Goal: Task Accomplishment & Management: Complete application form

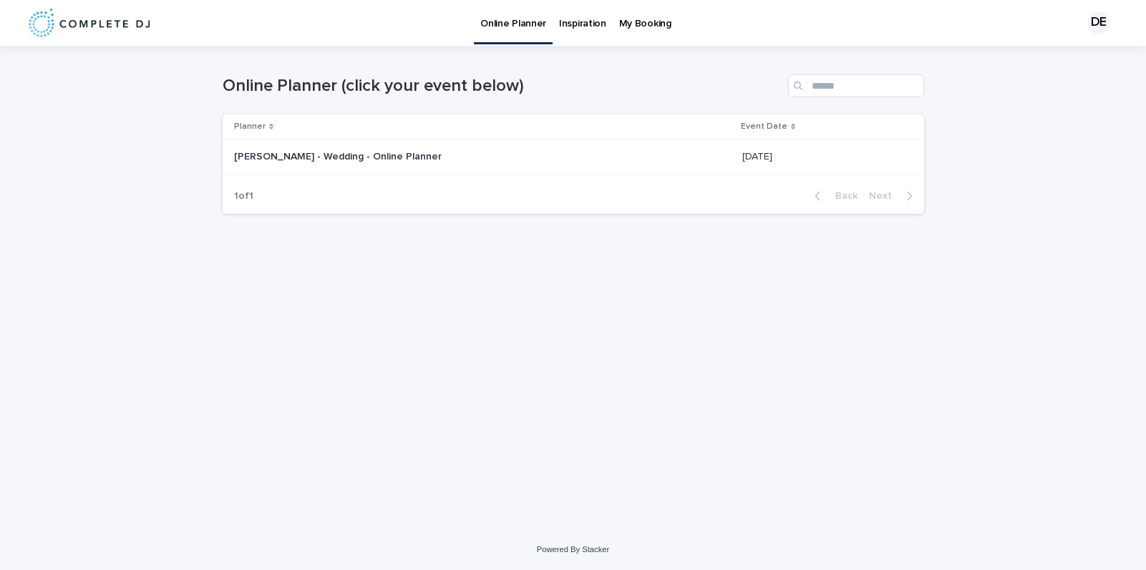
click at [335, 152] on p "[PERSON_NAME] - Wedding - Online Planner" at bounding box center [339, 155] width 210 height 15
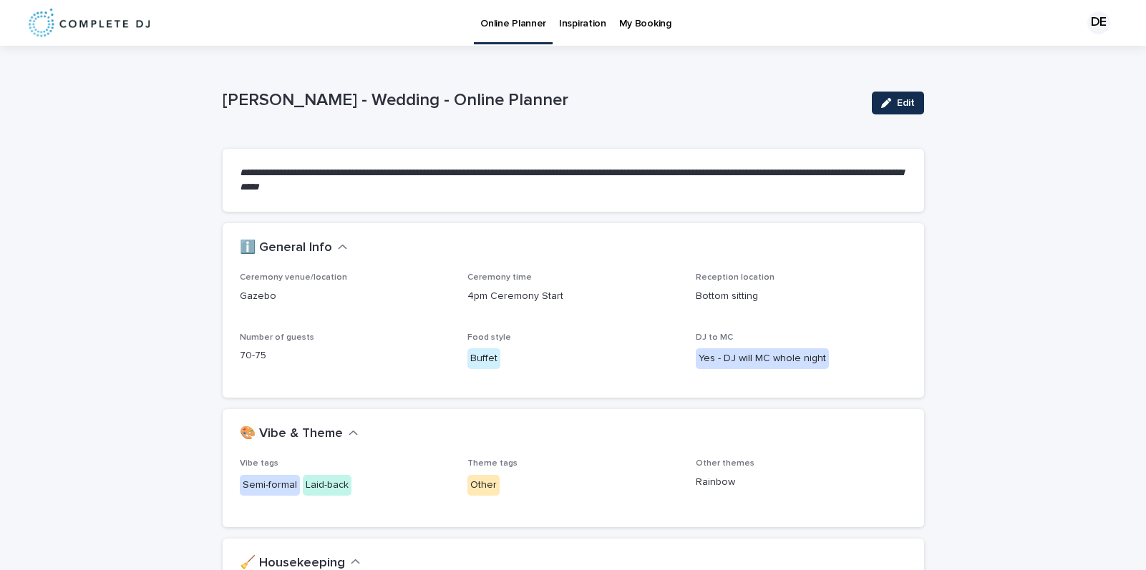
click at [629, 17] on p "My Booking" at bounding box center [645, 15] width 52 height 30
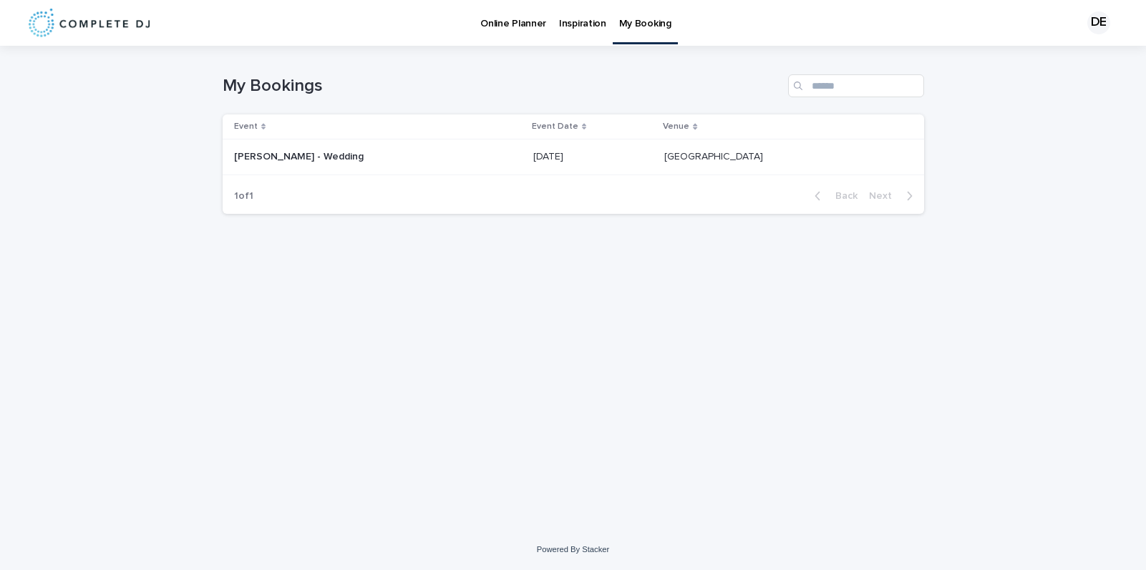
click at [328, 148] on p "[PERSON_NAME] - Wedding" at bounding box center [300, 155] width 132 height 15
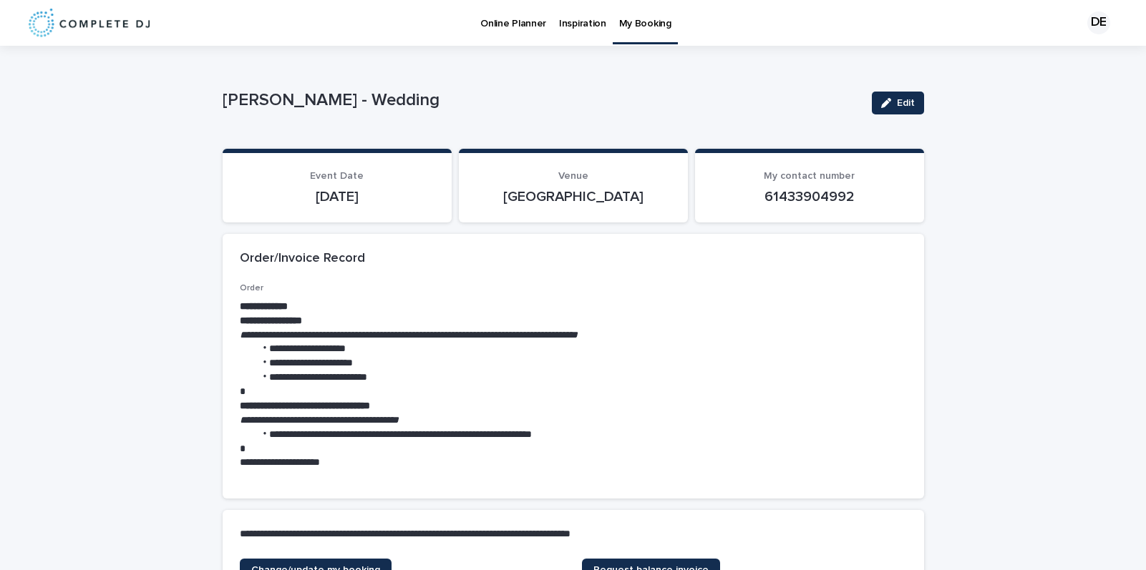
click at [504, 22] on p "Online Planner" at bounding box center [513, 15] width 66 height 30
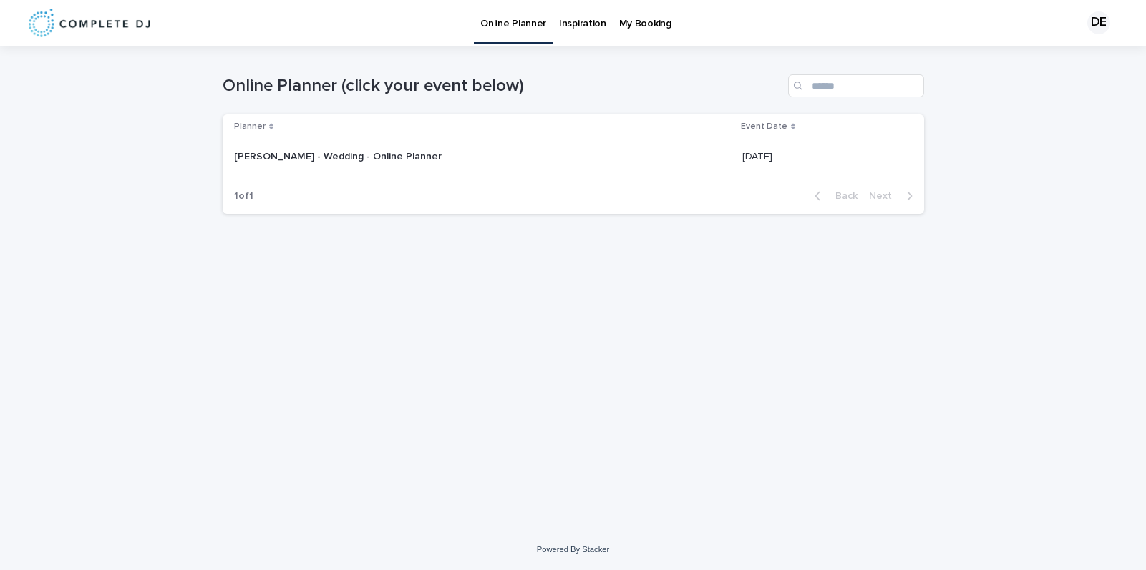
click at [344, 153] on p "[PERSON_NAME] - Wedding - Online Planner" at bounding box center [339, 155] width 210 height 15
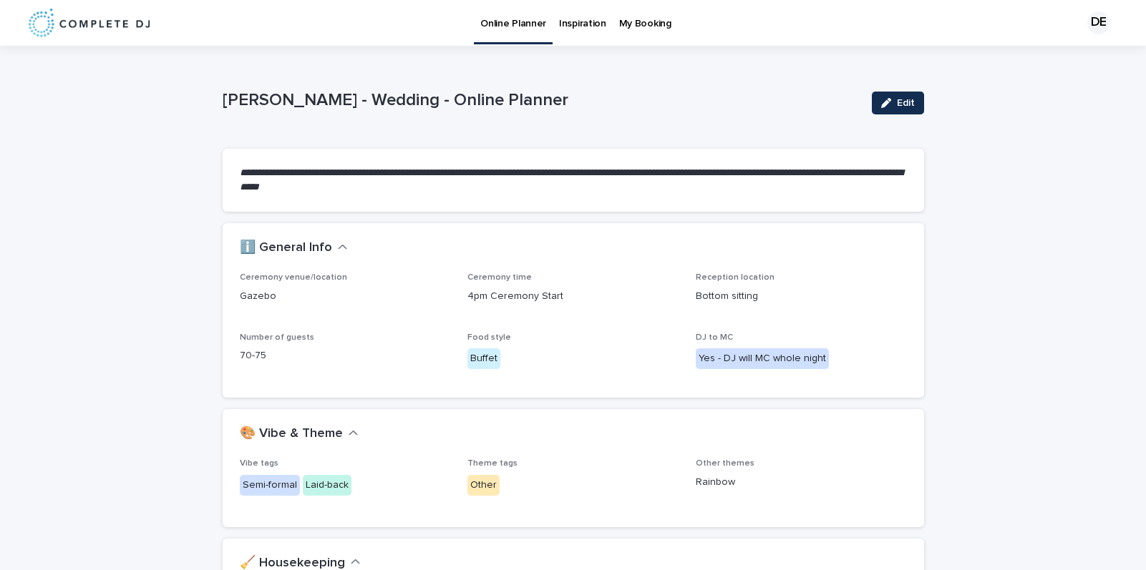
click at [644, 28] on p "My Booking" at bounding box center [645, 15] width 52 height 30
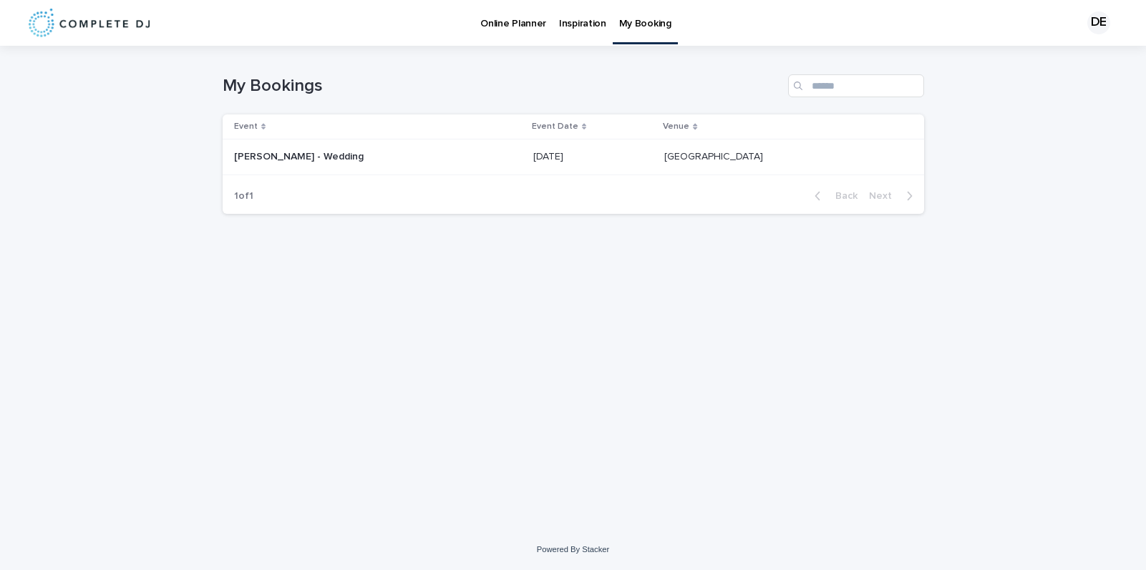
click at [344, 159] on p "[PERSON_NAME] - Wedding" at bounding box center [300, 155] width 132 height 15
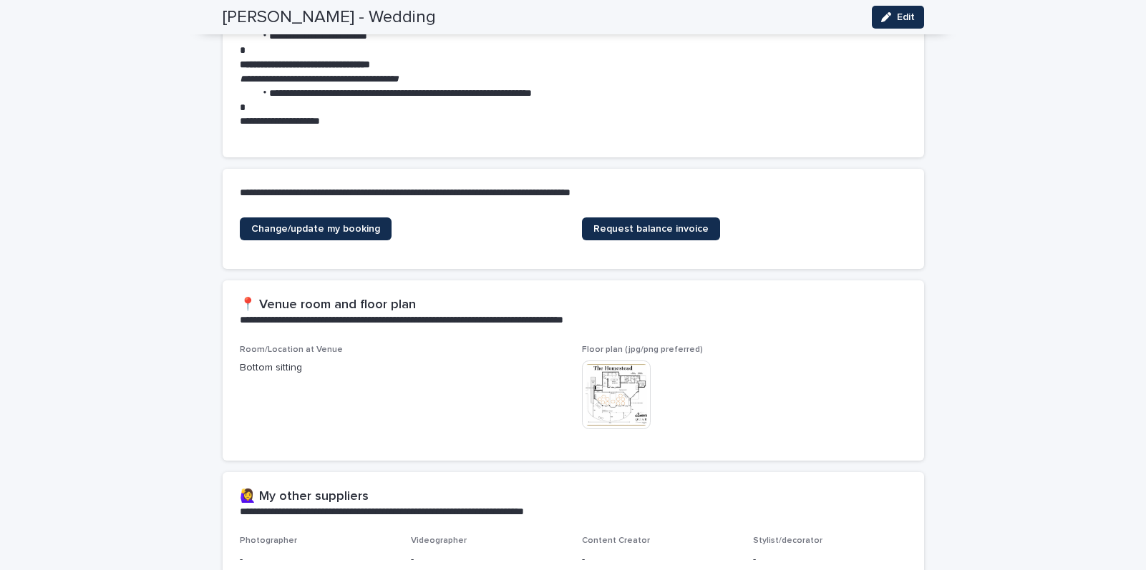
scroll to position [376, 0]
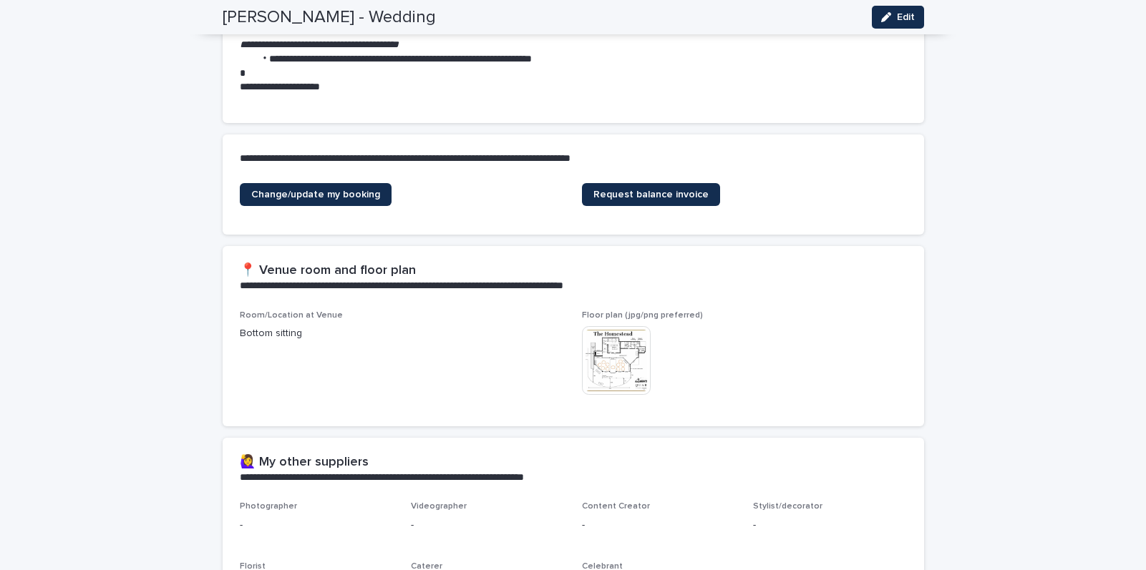
click at [623, 360] on img at bounding box center [616, 360] width 69 height 69
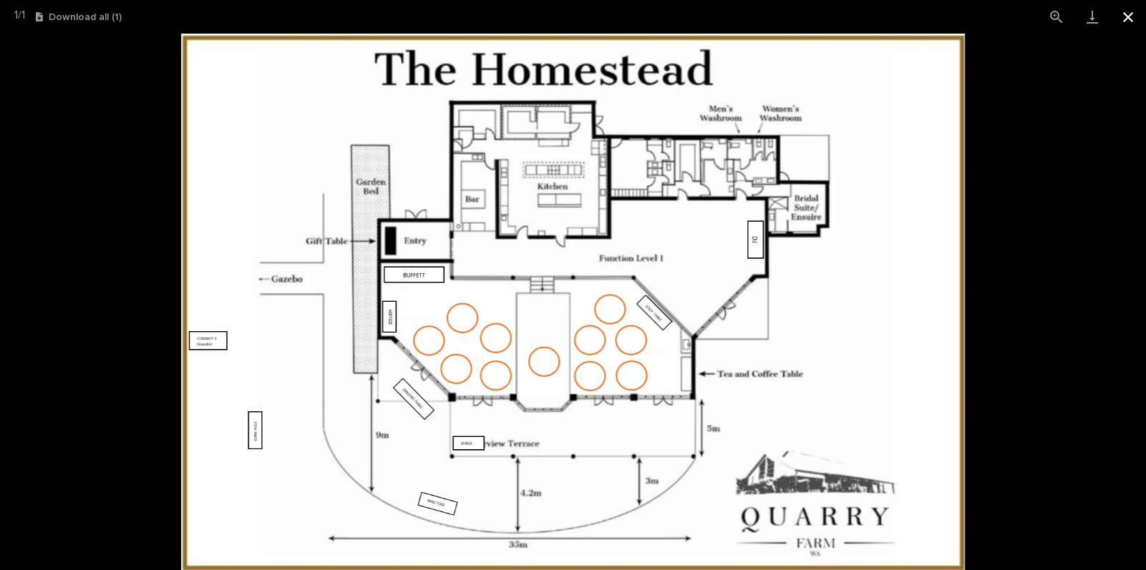
click at [1129, 19] on button "Close gallery" at bounding box center [1128, 17] width 36 height 34
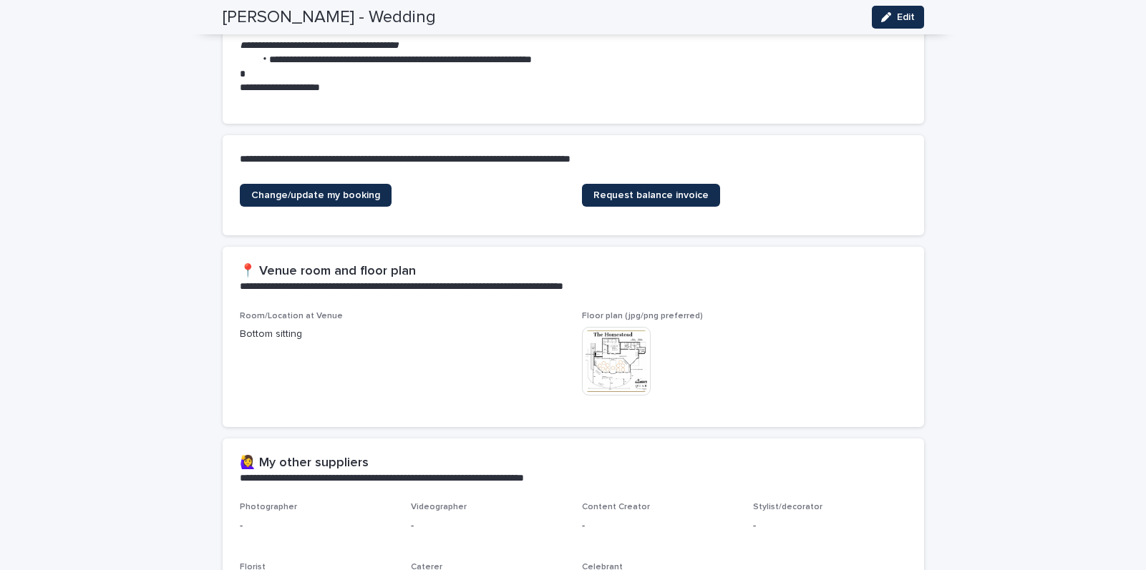
scroll to position [0, 0]
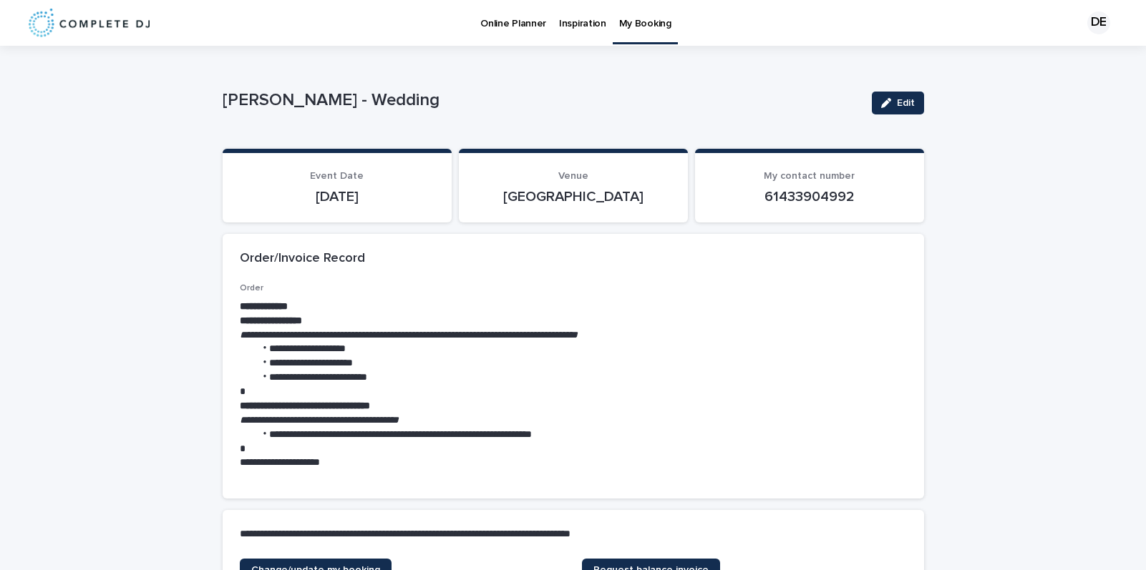
click at [511, 19] on p "Online Planner" at bounding box center [513, 15] width 66 height 30
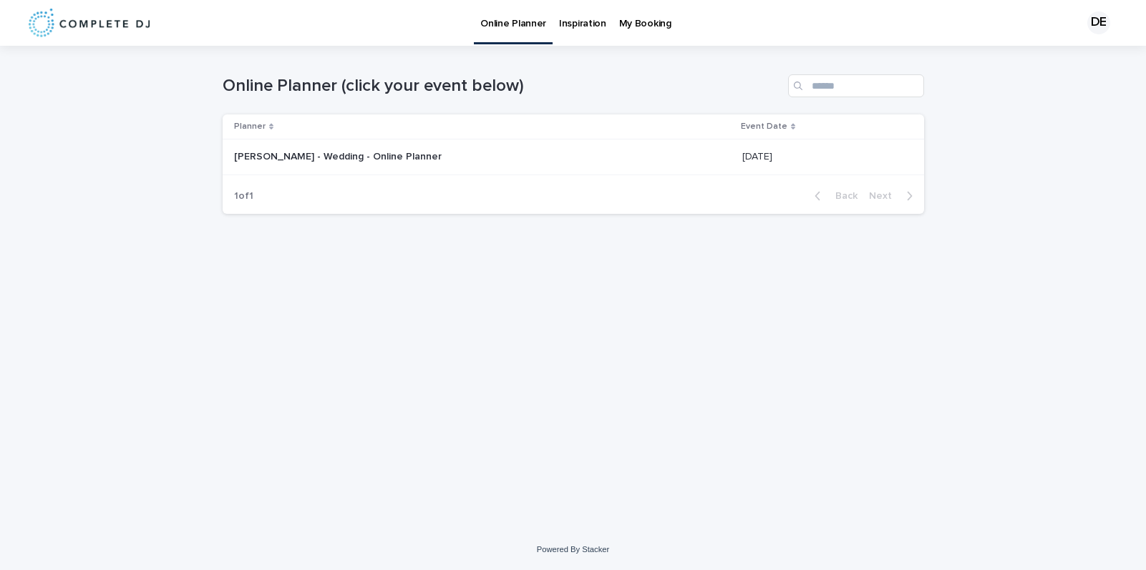
click at [345, 149] on p "[PERSON_NAME] - Wedding - Online Planner" at bounding box center [339, 155] width 210 height 15
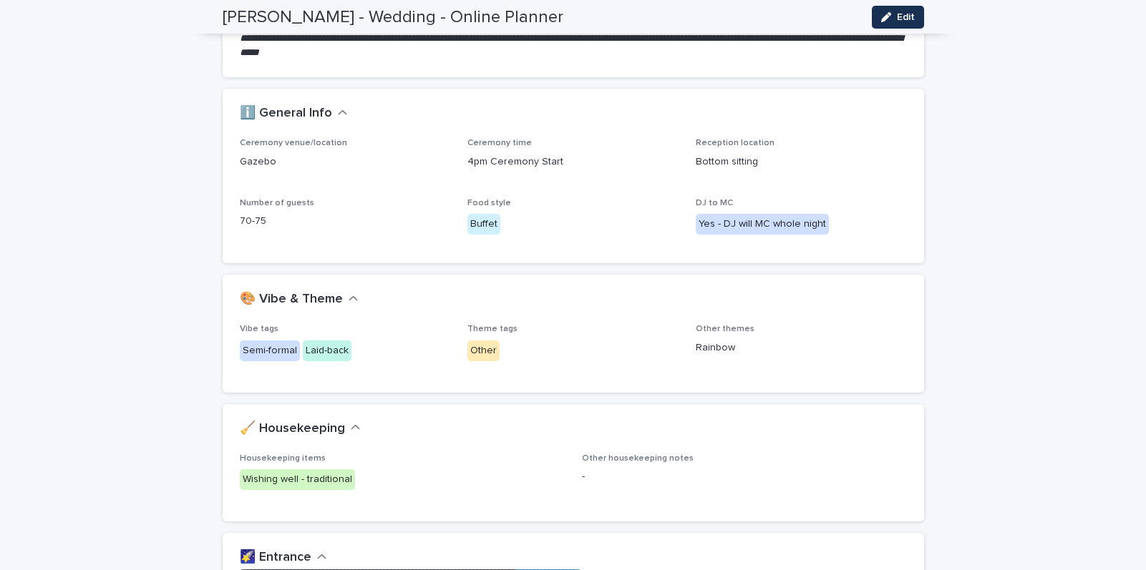
scroll to position [130, 0]
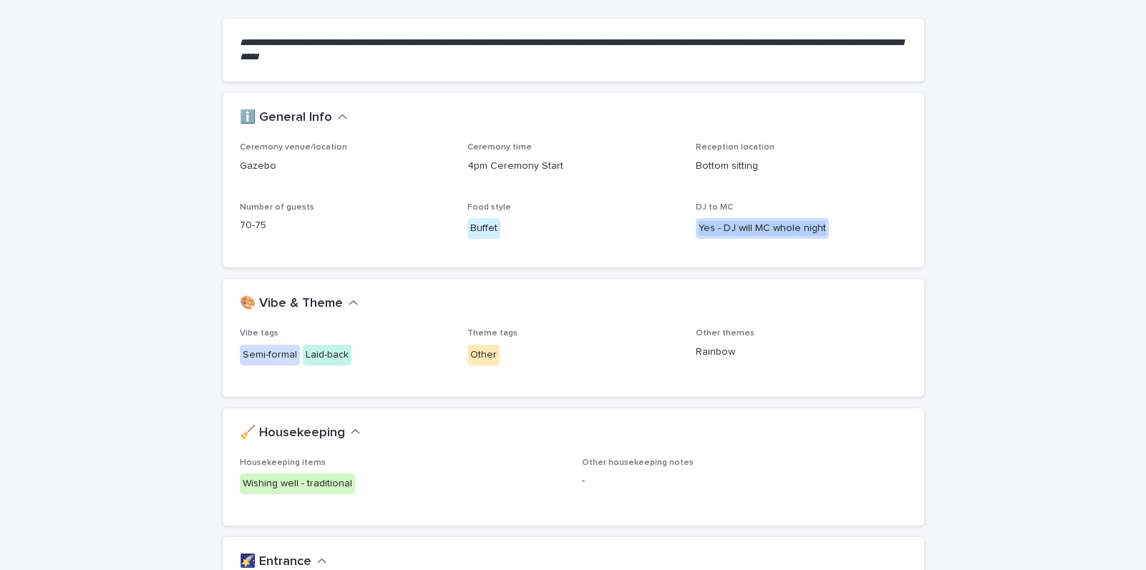
drag, startPoint x: 829, startPoint y: 232, endPoint x: 730, endPoint y: 213, distance: 101.2
click at [730, 213] on div "DJ to MC Yes - DJ will MC whole night" at bounding box center [801, 227] width 211 height 48
click at [746, 195] on div "Ceremony venue/location Gazebo Ceremony time 4pm Ceremony Start Reception locat…" at bounding box center [573, 195] width 667 height 107
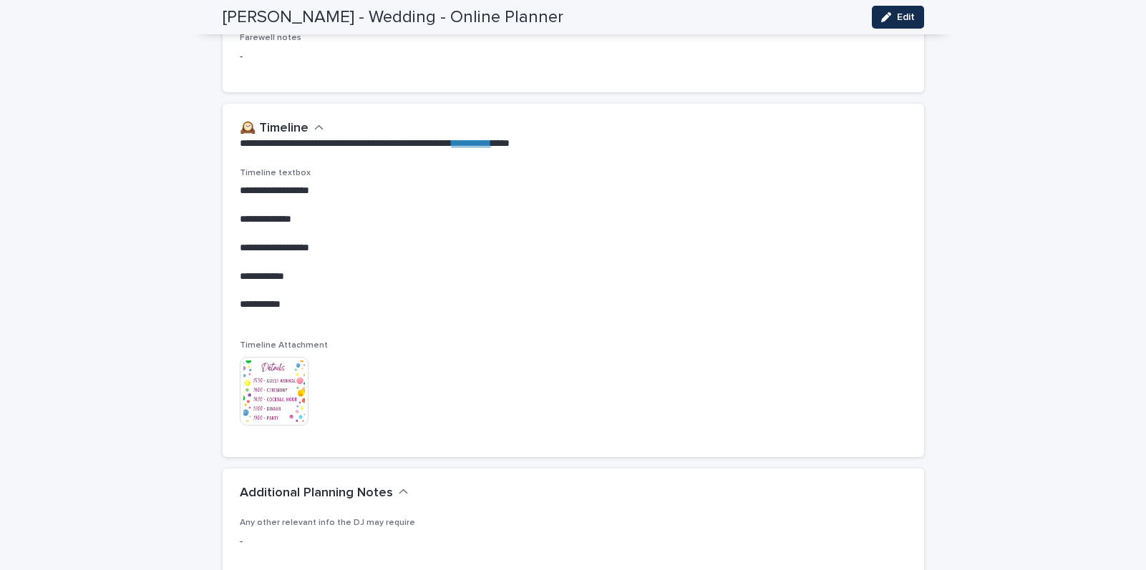
scroll to position [2216, 0]
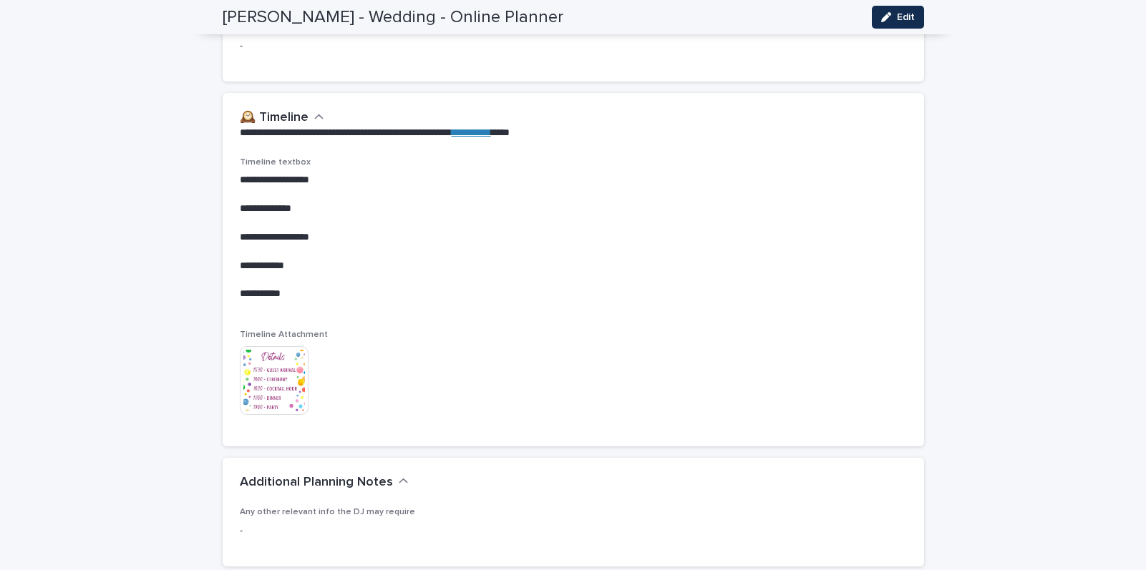
click at [288, 374] on img at bounding box center [274, 380] width 69 height 69
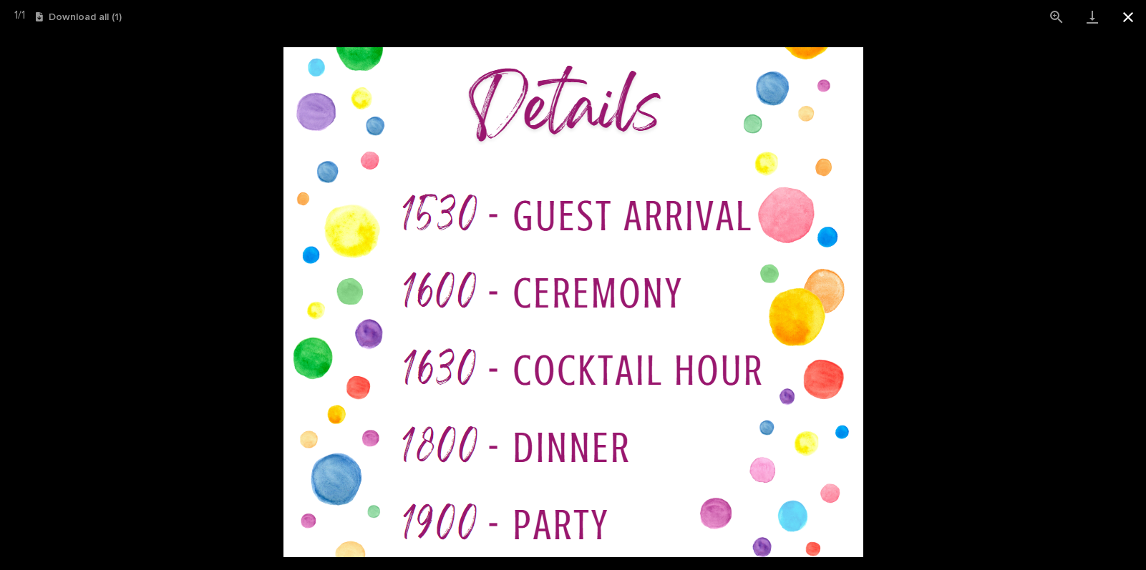
click at [1126, 16] on button "Close gallery" at bounding box center [1128, 17] width 36 height 34
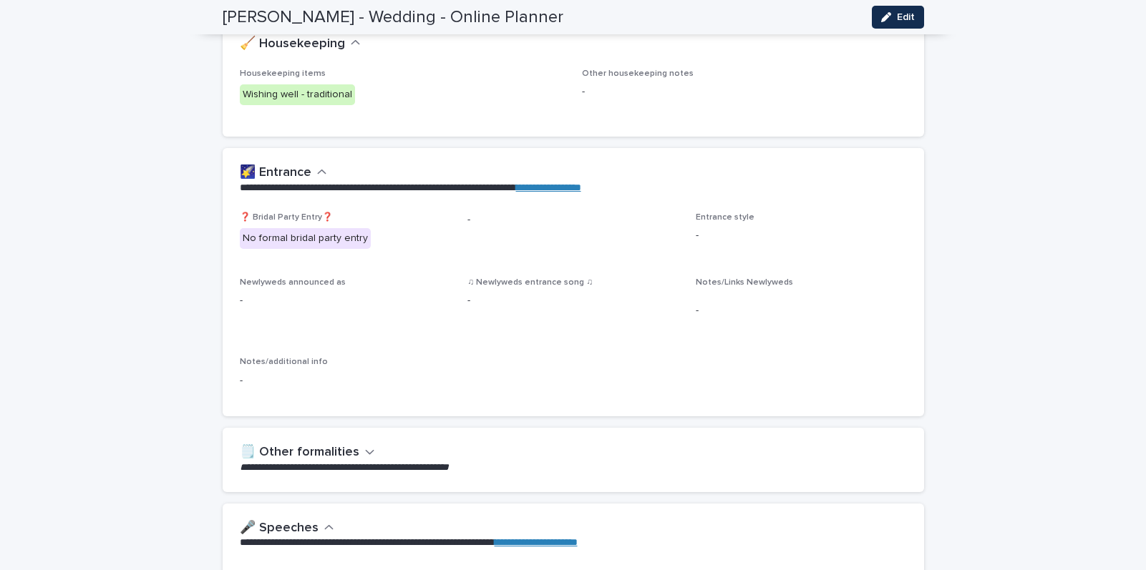
scroll to position [518, 0]
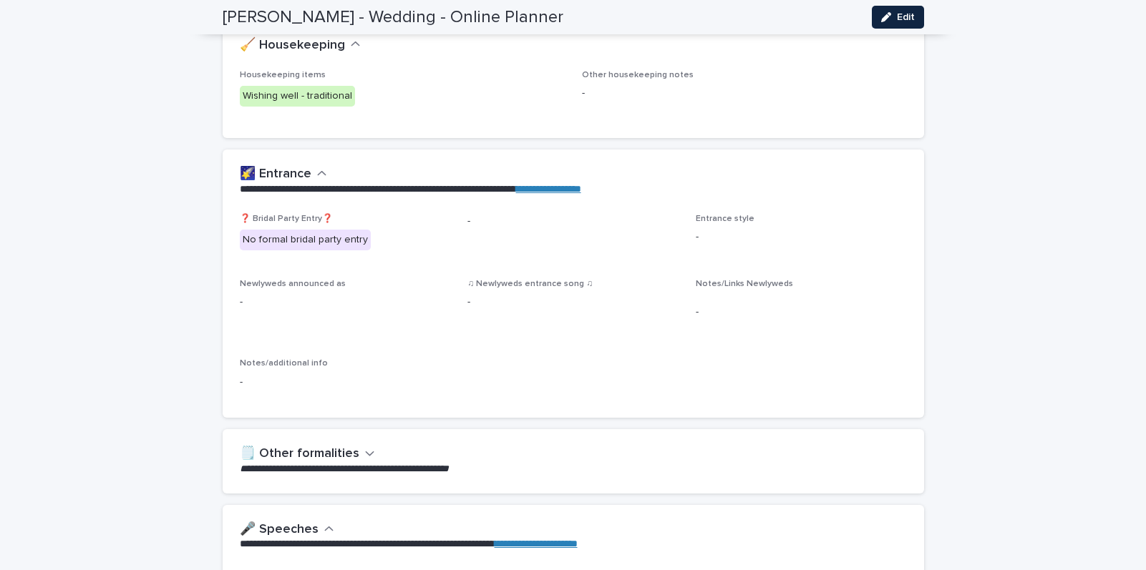
click at [900, 16] on span "Edit" at bounding box center [906, 17] width 18 height 10
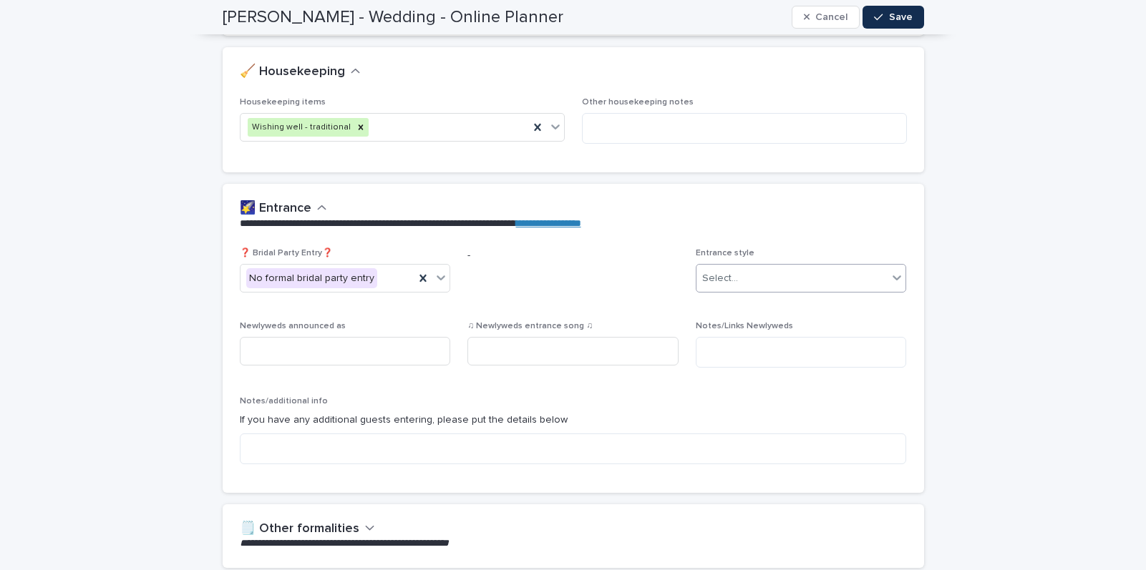
click at [783, 284] on div "Select..." at bounding box center [792, 279] width 192 height 24
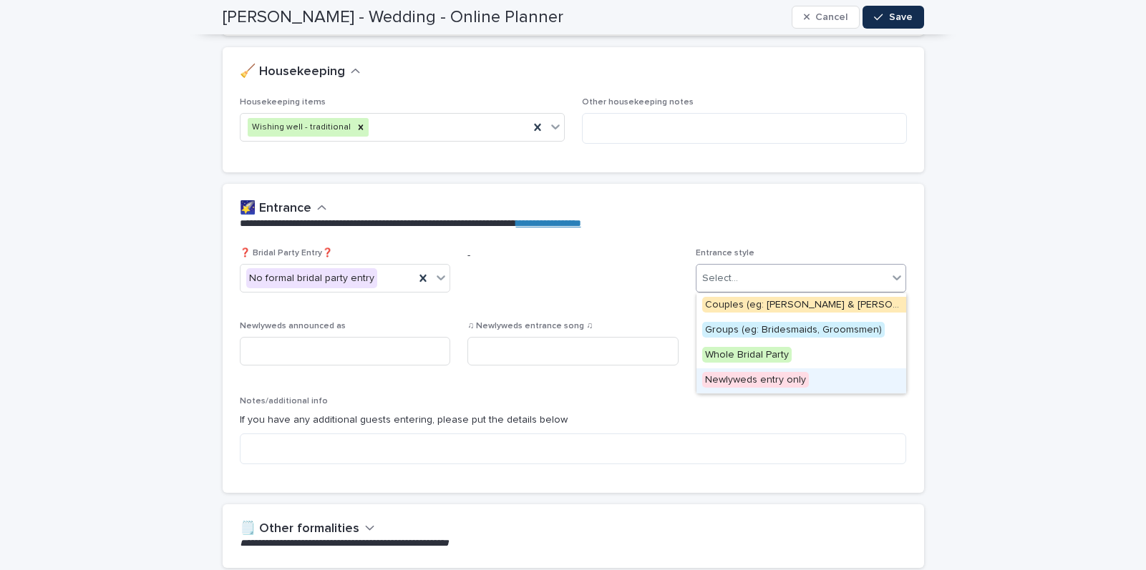
click at [752, 380] on span "Newlyweds entry only" at bounding box center [755, 380] width 107 height 16
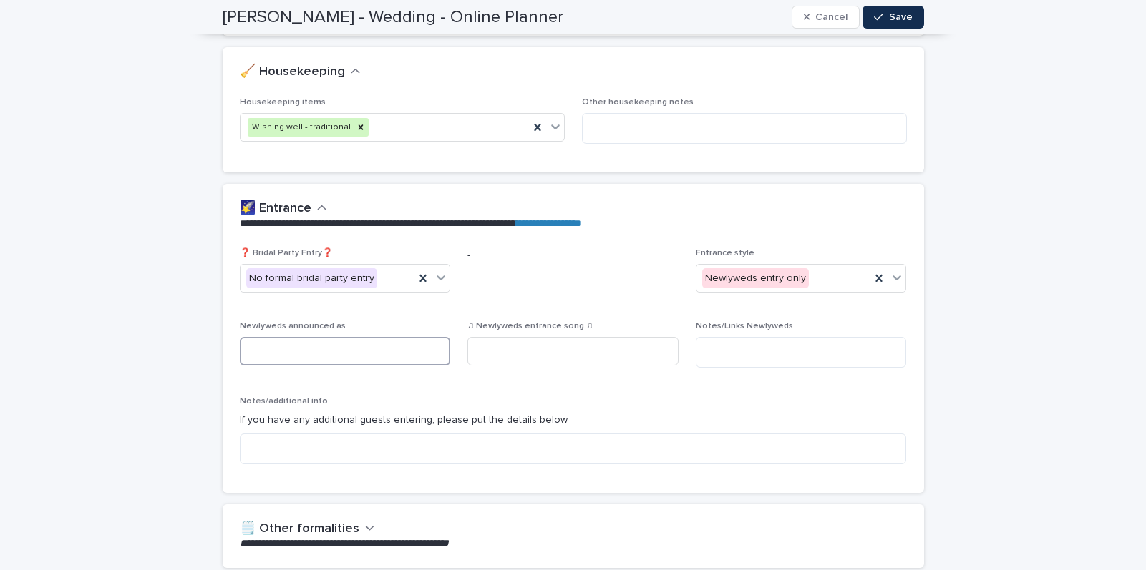
click at [329, 347] on input at bounding box center [345, 351] width 211 height 29
type input "*"
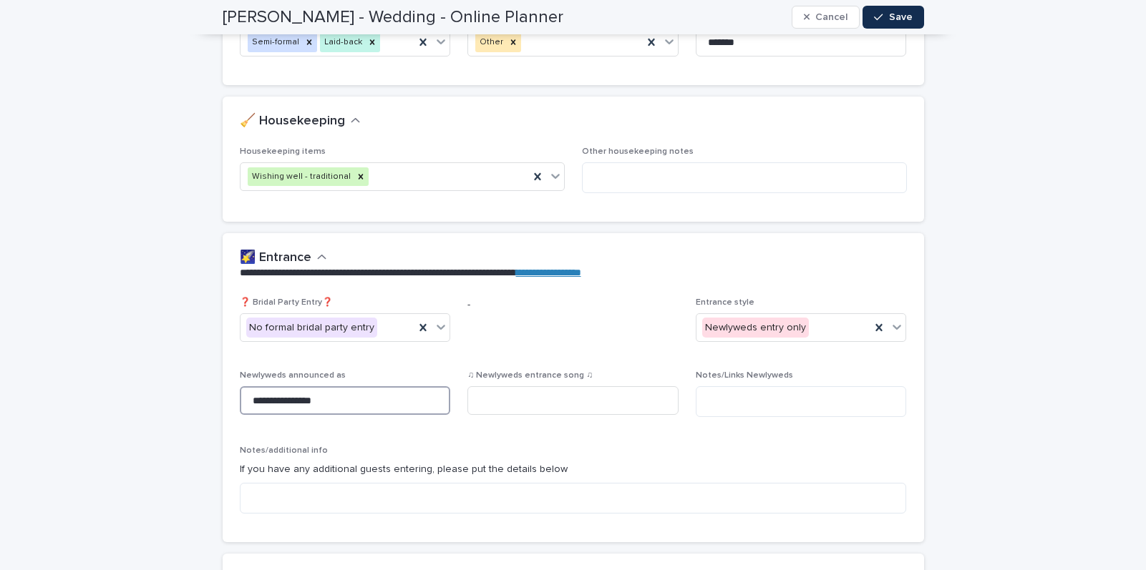
scroll to position [472, 0]
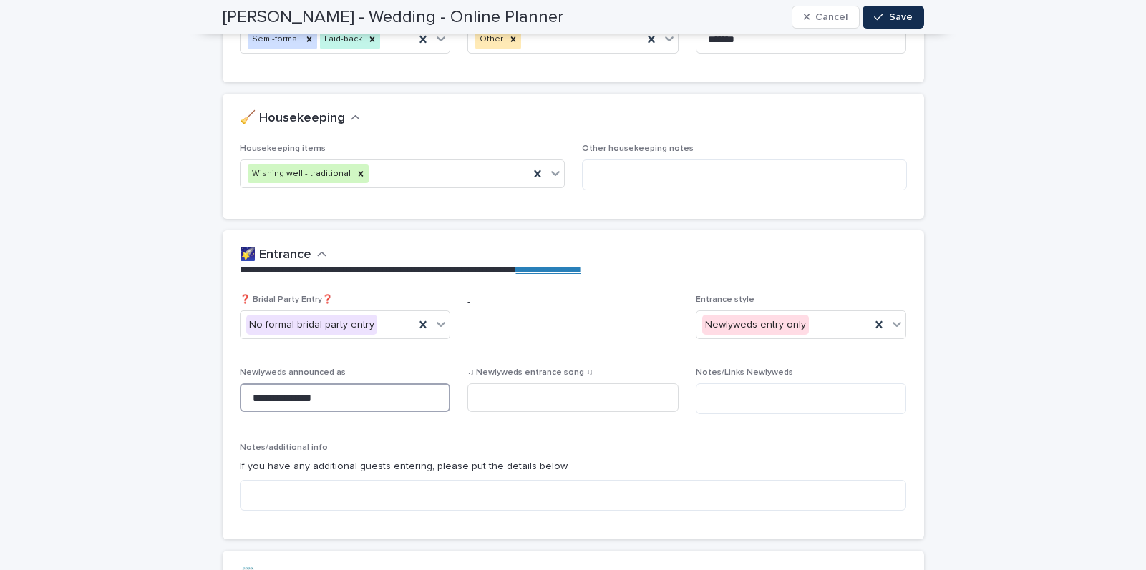
click at [303, 391] on input "**********" at bounding box center [345, 398] width 211 height 29
type input "**********"
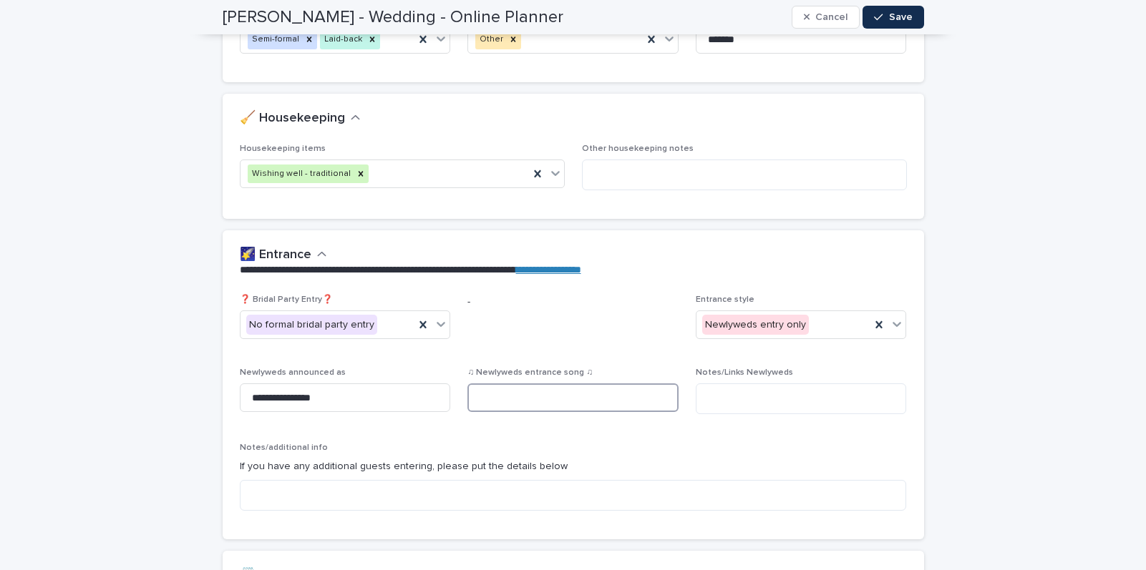
click at [546, 407] on input at bounding box center [572, 398] width 211 height 29
type input "**********"
click at [763, 384] on textarea at bounding box center [801, 399] width 211 height 31
click at [895, 14] on span "Save" at bounding box center [901, 17] width 24 height 10
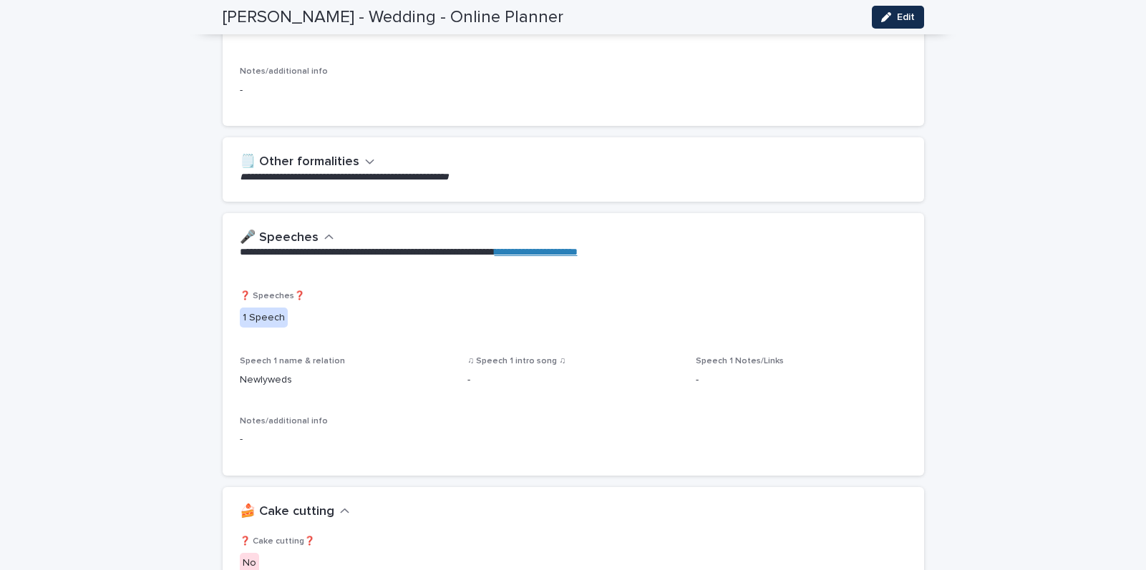
scroll to position [811, 0]
click at [365, 160] on icon "button" at bounding box center [370, 161] width 10 height 13
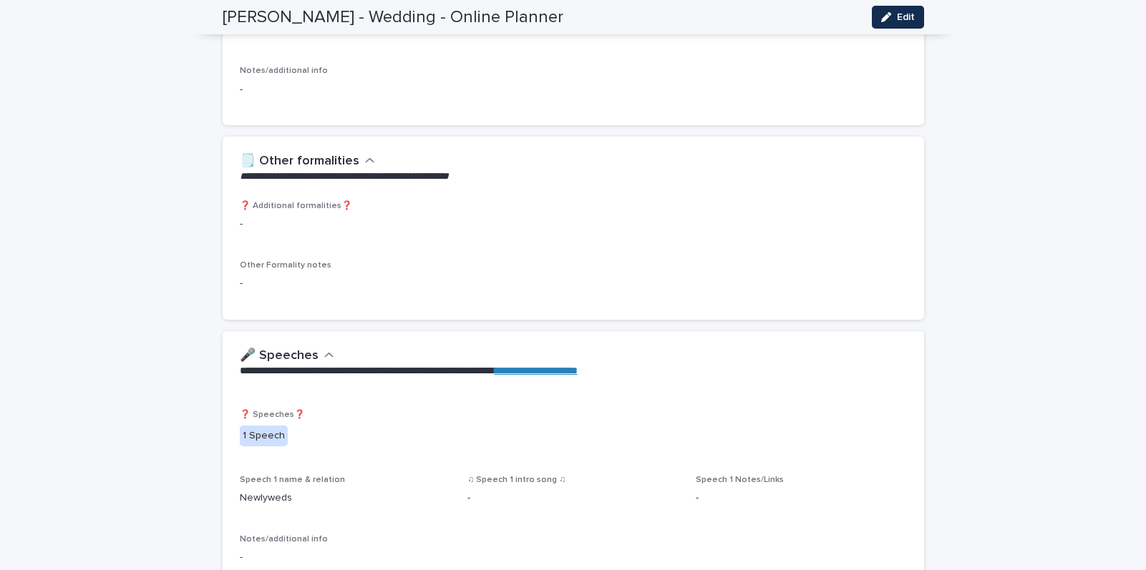
click at [365, 163] on icon "button" at bounding box center [370, 161] width 10 height 13
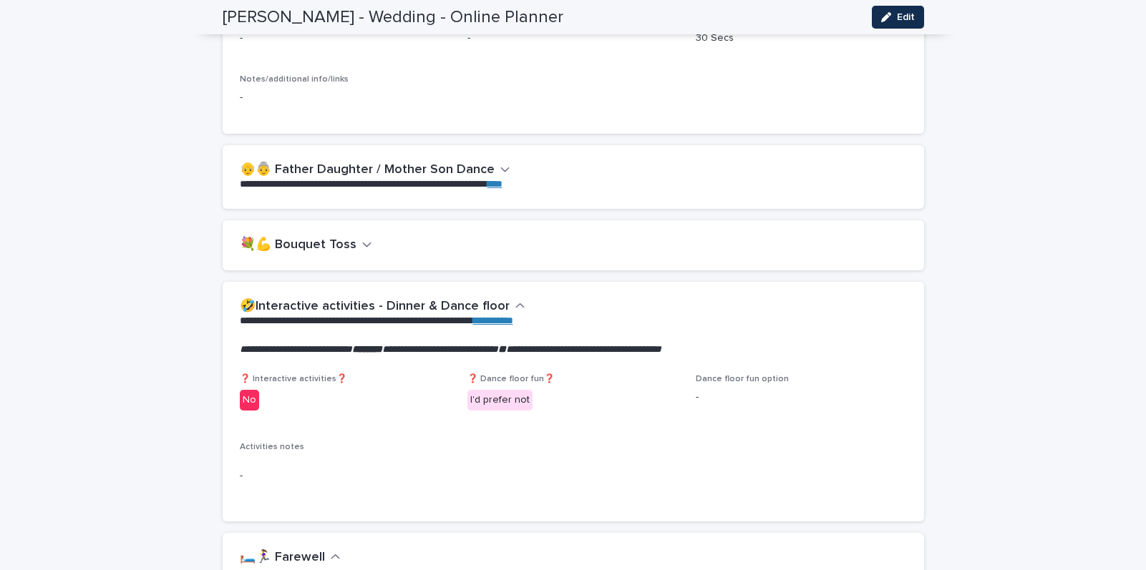
scroll to position [1592, 0]
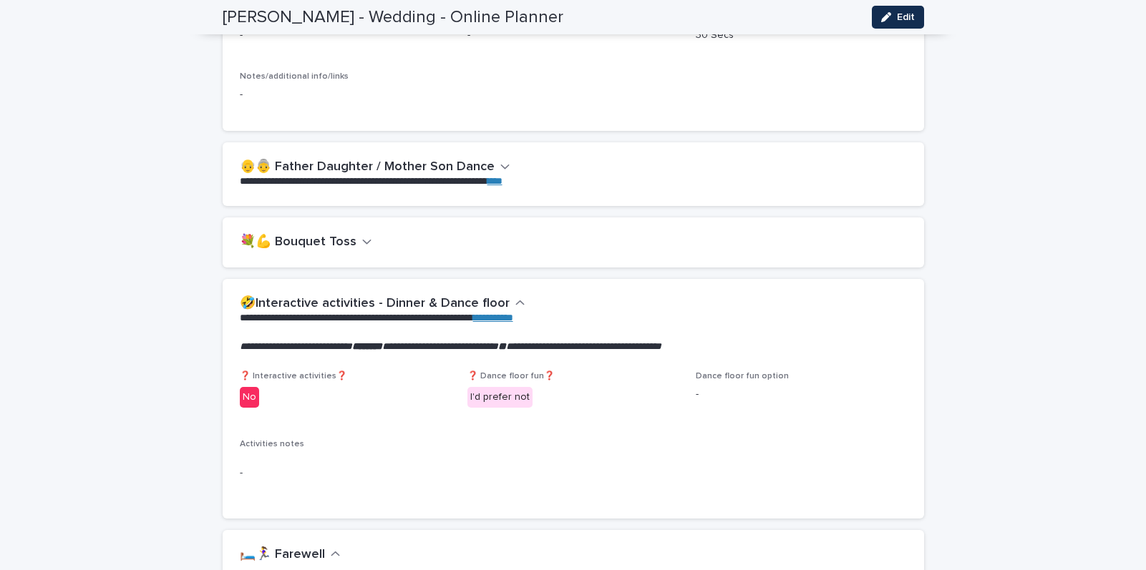
click at [362, 243] on icon "button" at bounding box center [367, 241] width 10 height 13
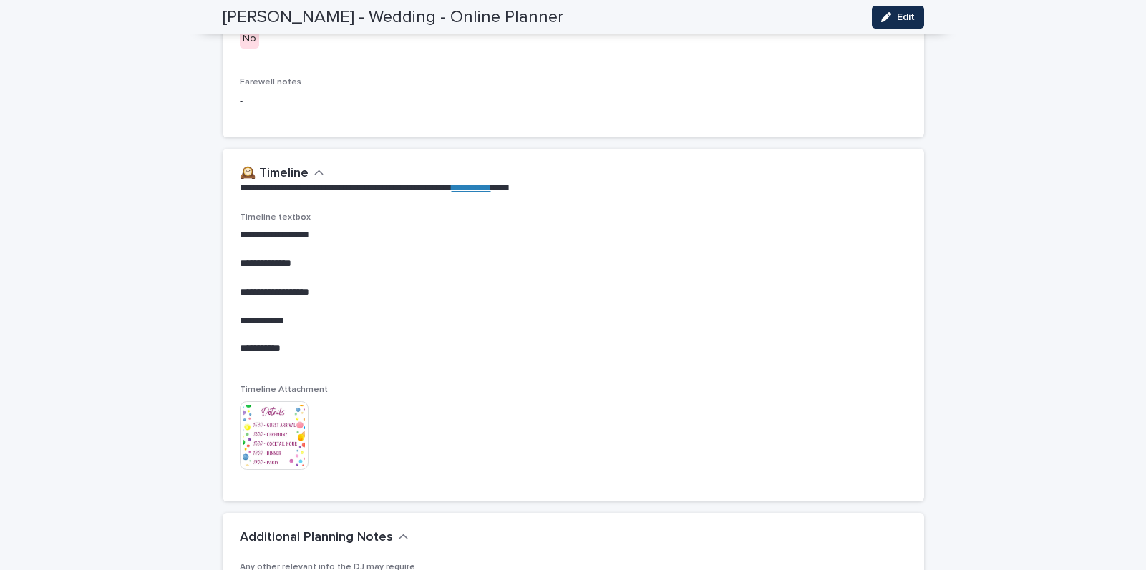
scroll to position [2223, 0]
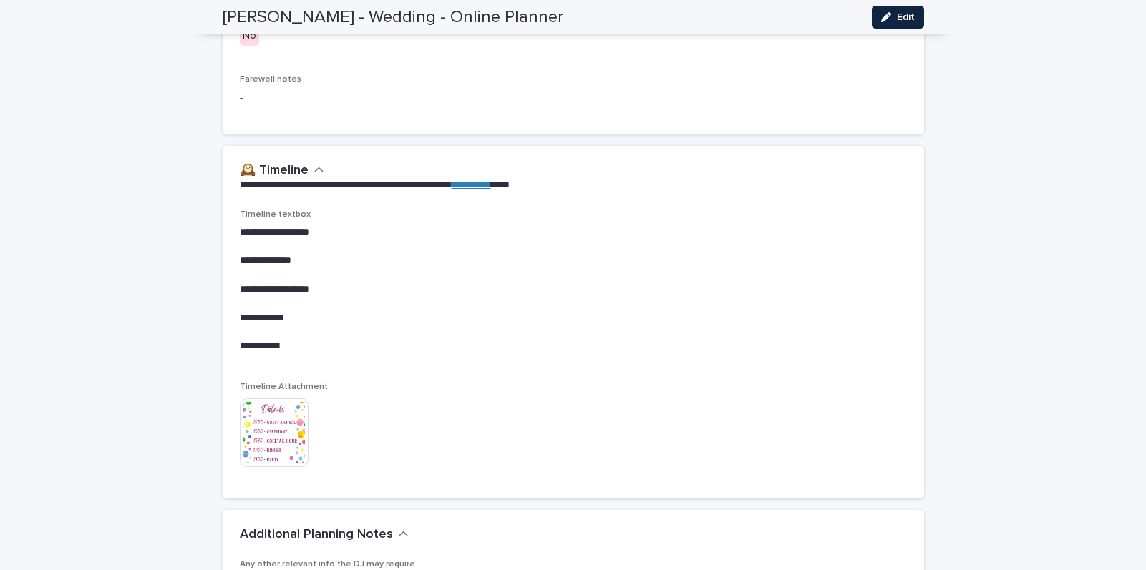
click at [895, 23] on button "Edit" at bounding box center [898, 17] width 52 height 23
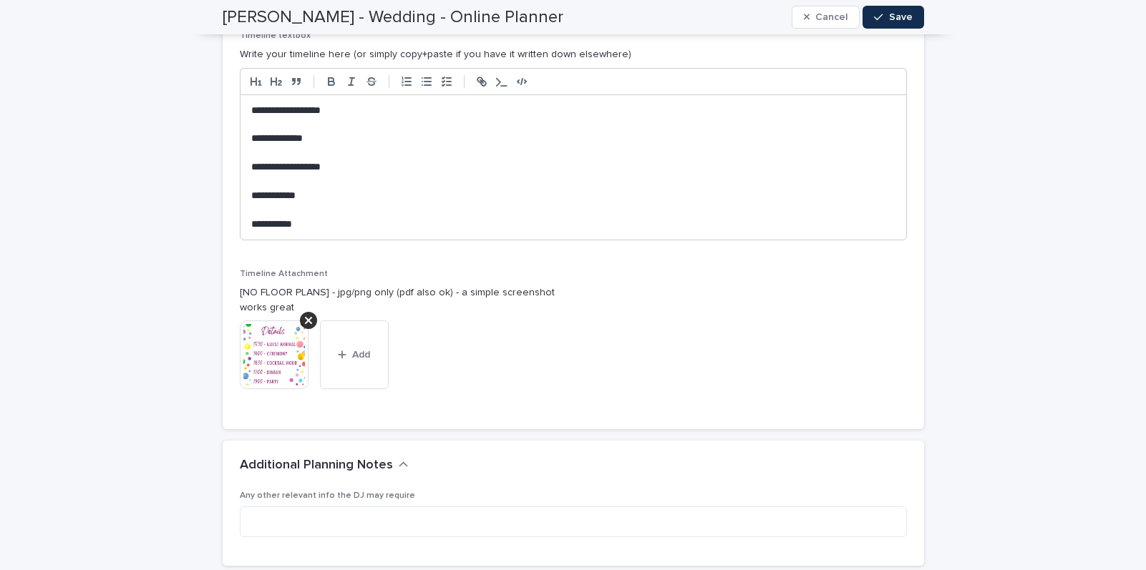
scroll to position [2654, 0]
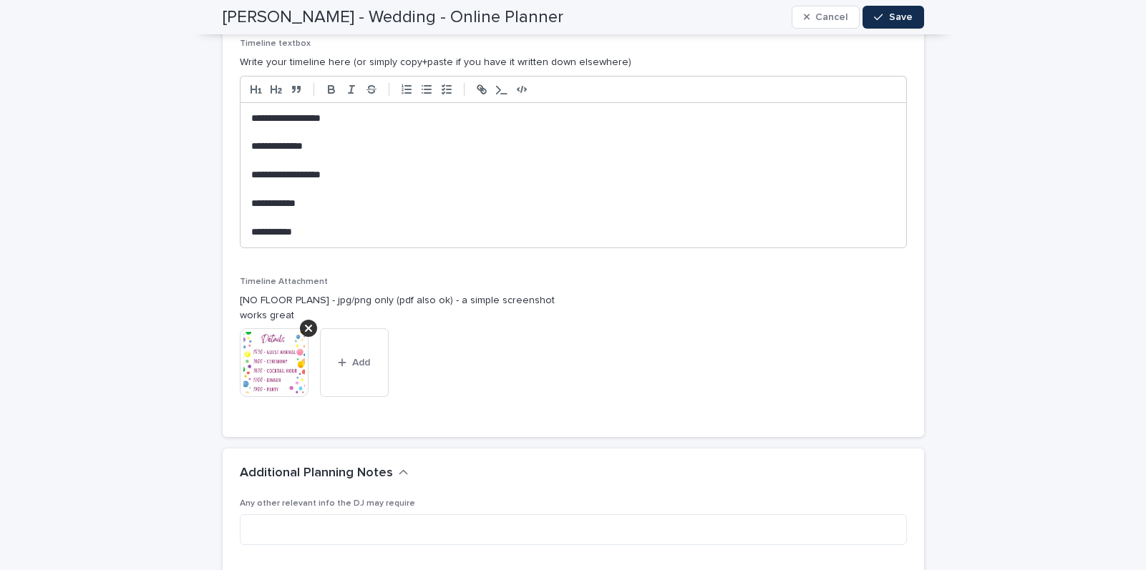
click at [312, 205] on p "**********" at bounding box center [573, 204] width 644 height 14
click at [301, 193] on p at bounding box center [573, 190] width 644 height 14
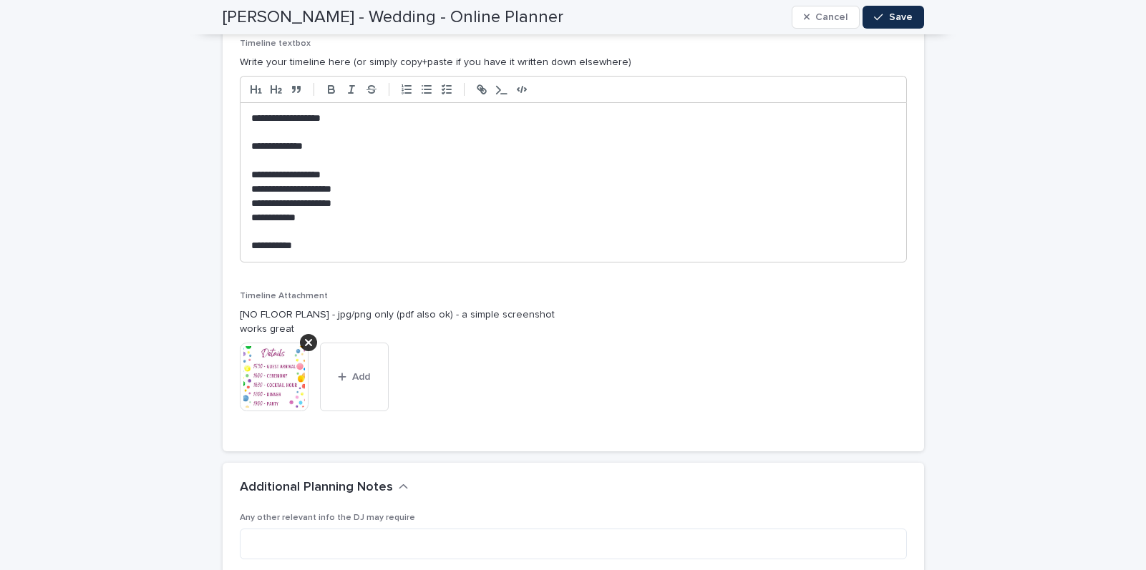
click at [273, 220] on p "**********" at bounding box center [573, 218] width 644 height 14
click at [331, 224] on p "**********" at bounding box center [573, 218] width 644 height 14
click at [905, 18] on span "Save" at bounding box center [901, 17] width 24 height 10
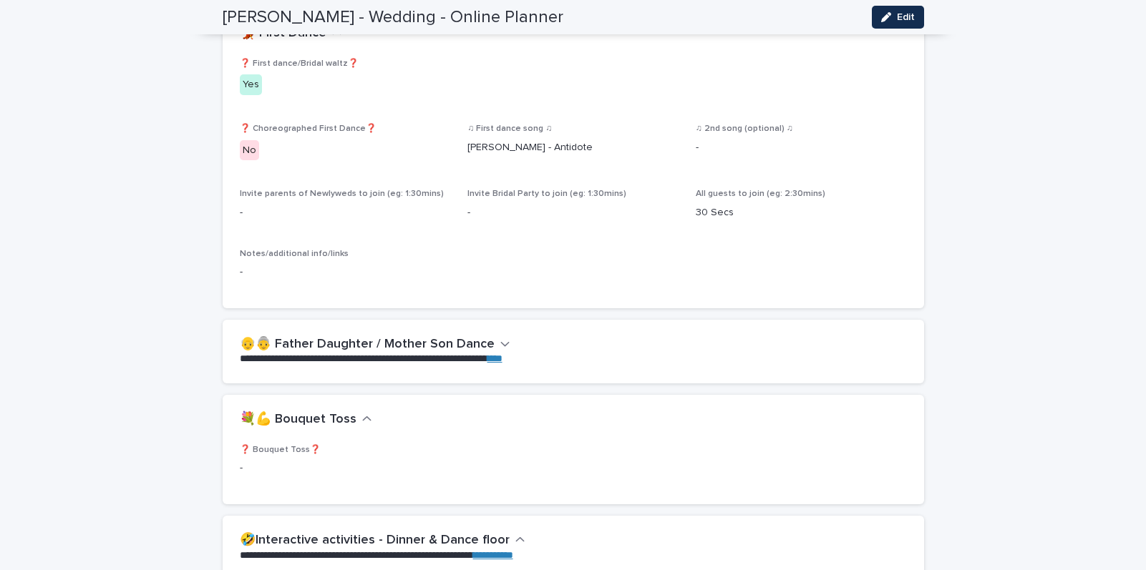
scroll to position [1416, 0]
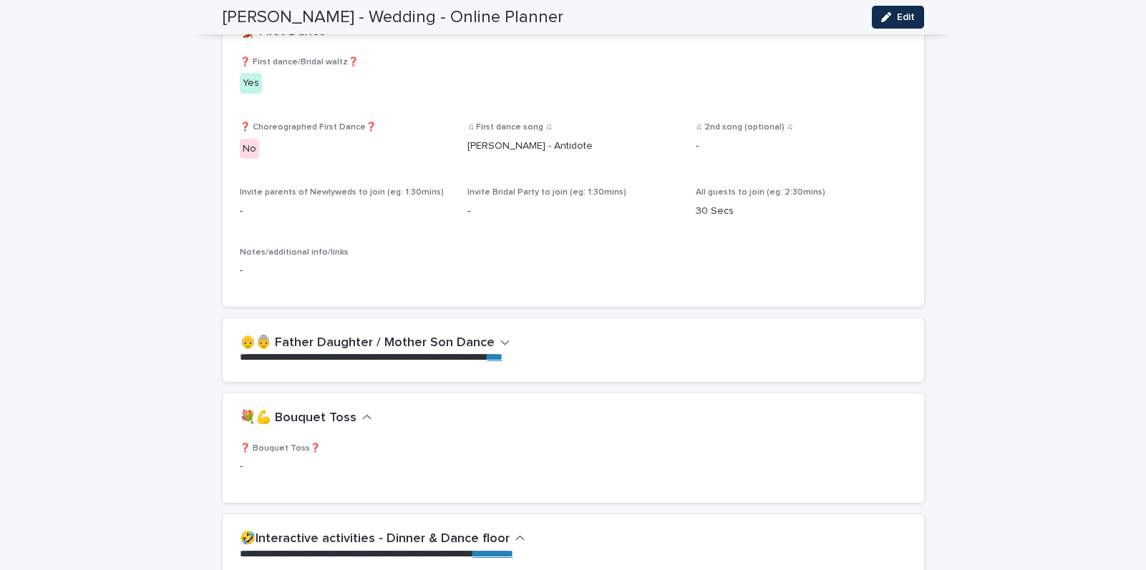
click at [500, 343] on icon "button" at bounding box center [505, 342] width 10 height 13
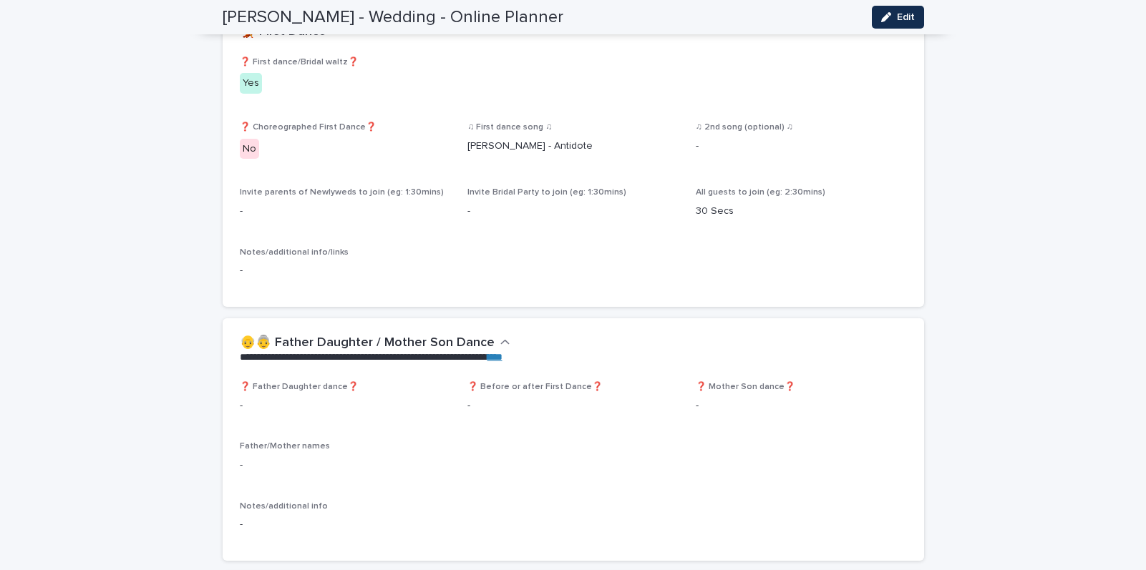
click at [500, 343] on icon "button" at bounding box center [504, 342] width 9 height 5
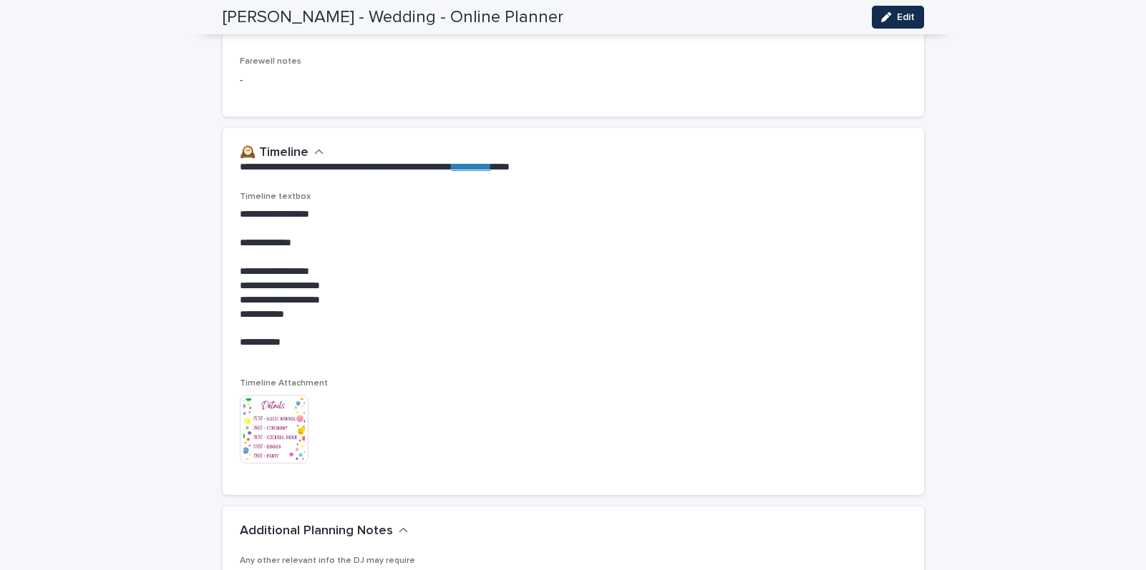
scroll to position [2259, 0]
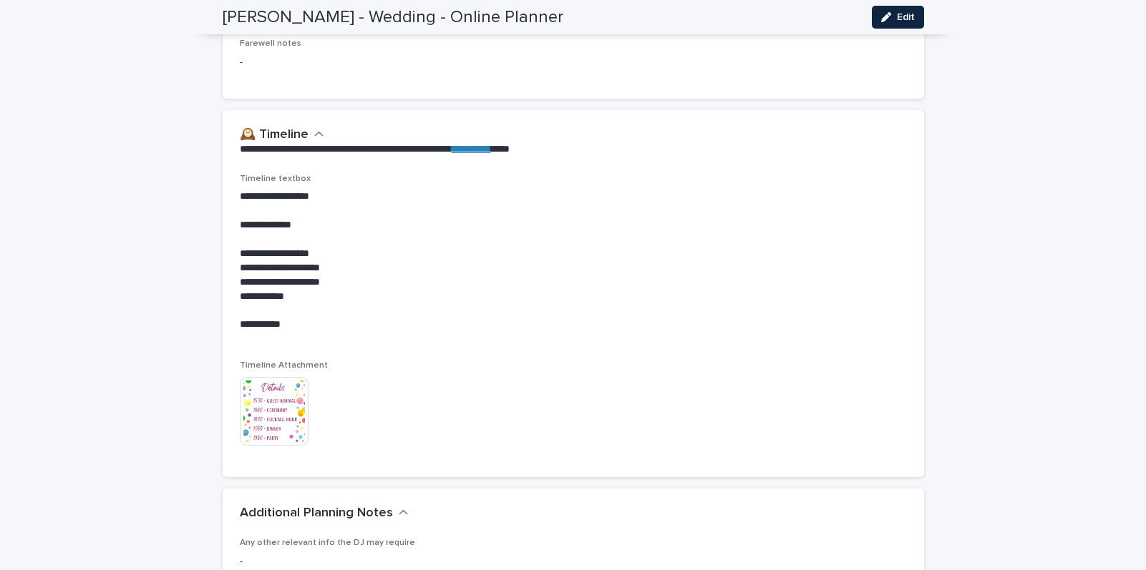
click at [897, 16] on span "Edit" at bounding box center [906, 17] width 18 height 10
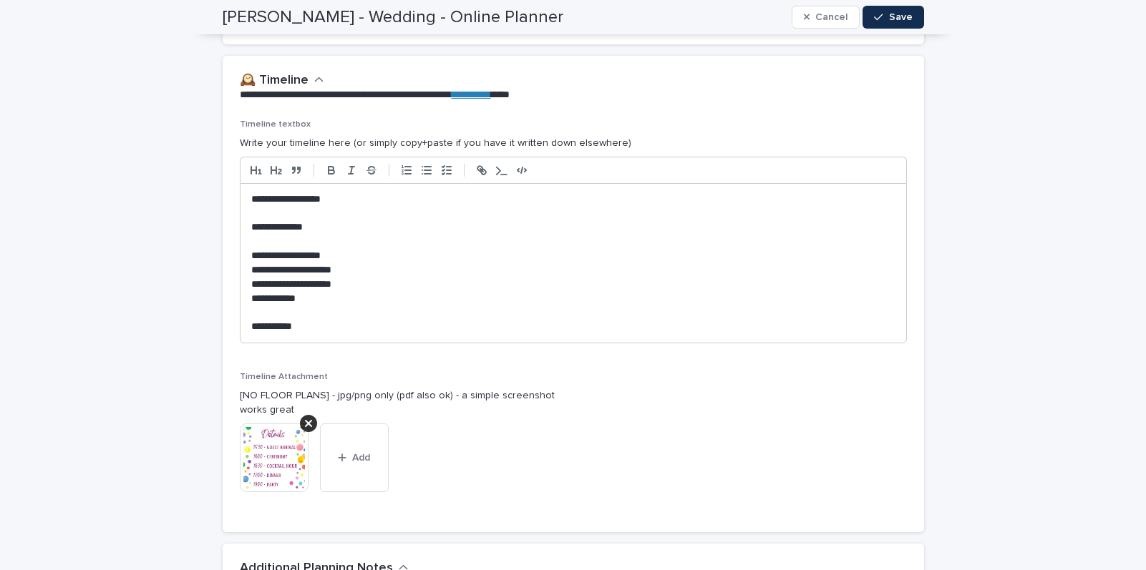
scroll to position [2600, 0]
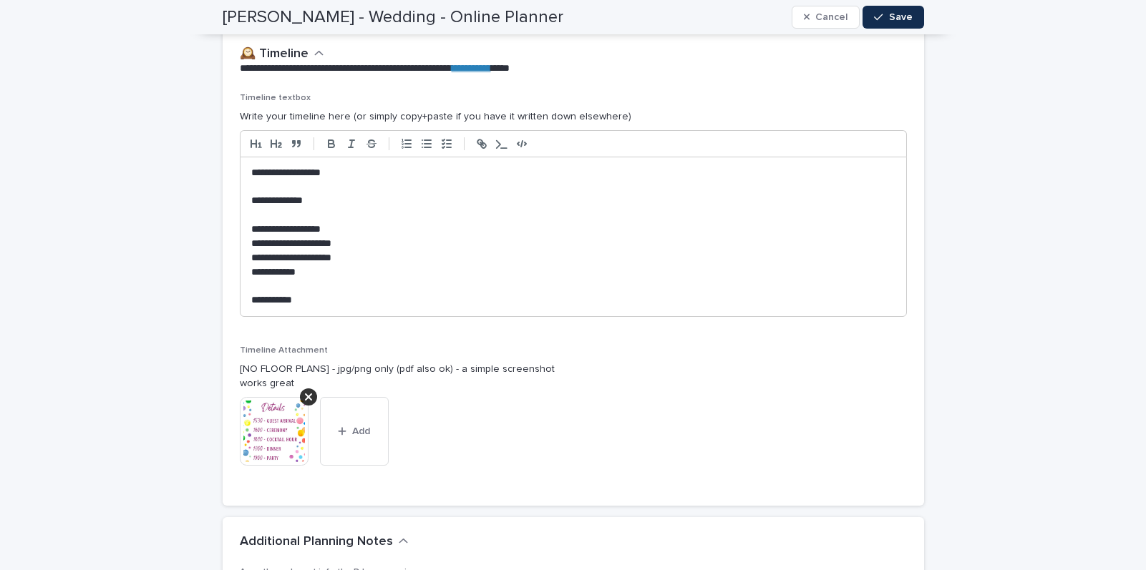
click at [276, 298] on p "**********" at bounding box center [573, 300] width 644 height 14
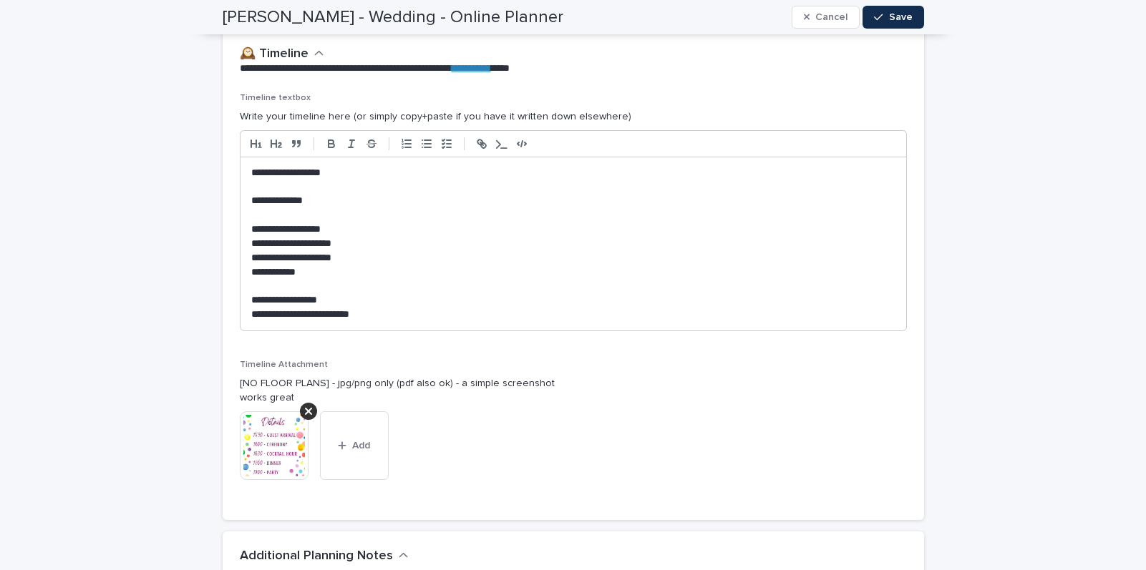
click at [392, 308] on p "**********" at bounding box center [573, 315] width 644 height 14
click at [288, 301] on p "**********" at bounding box center [573, 300] width 644 height 14
click at [408, 316] on p "**********" at bounding box center [573, 315] width 644 height 14
click at [899, 16] on span "Save" at bounding box center [901, 17] width 24 height 10
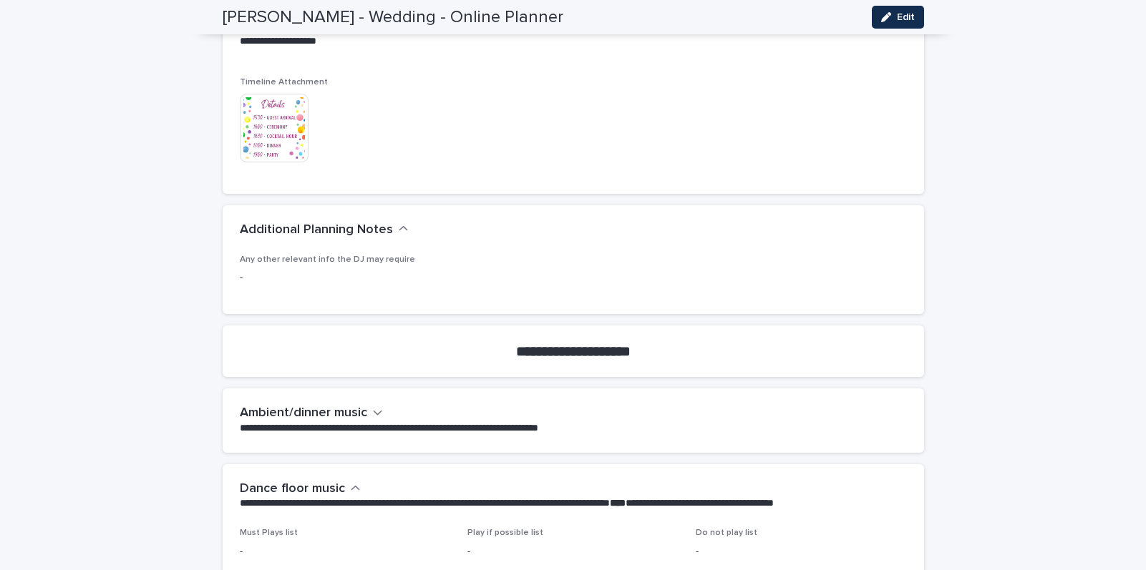
scroll to position [2498, 0]
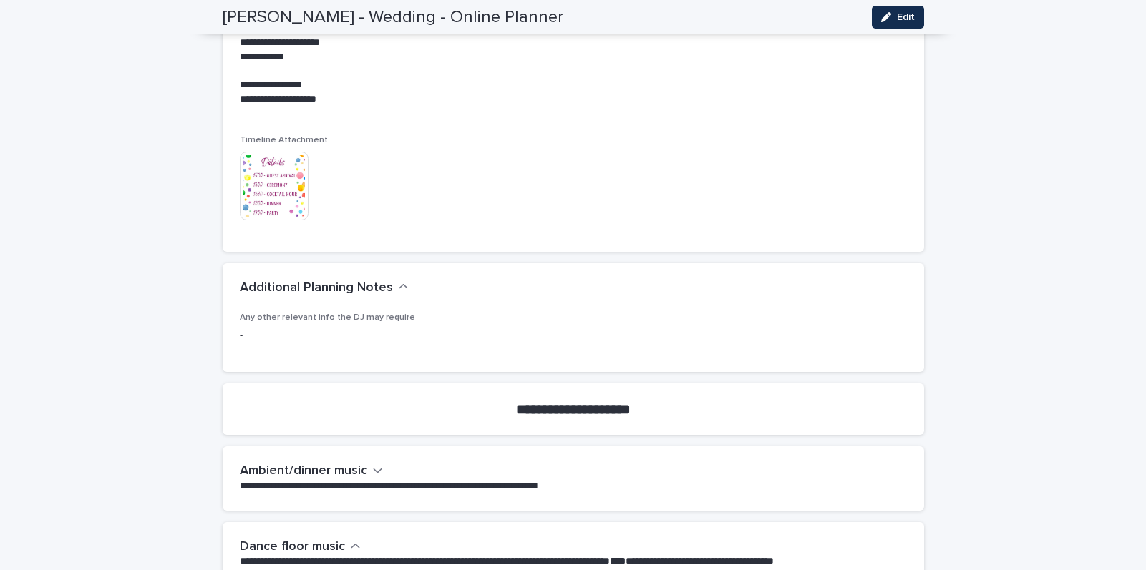
drag, startPoint x: 896, startPoint y: 24, endPoint x: 600, endPoint y: 130, distance: 314.9
click at [896, 23] on button "Edit" at bounding box center [898, 17] width 52 height 23
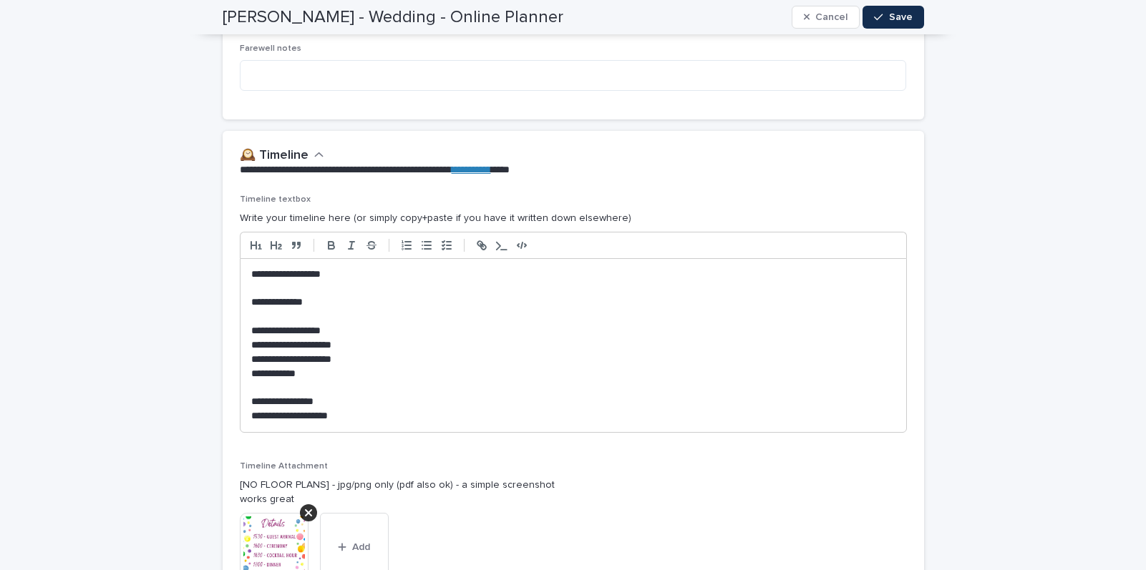
click at [380, 412] on p "**********" at bounding box center [573, 416] width 644 height 14
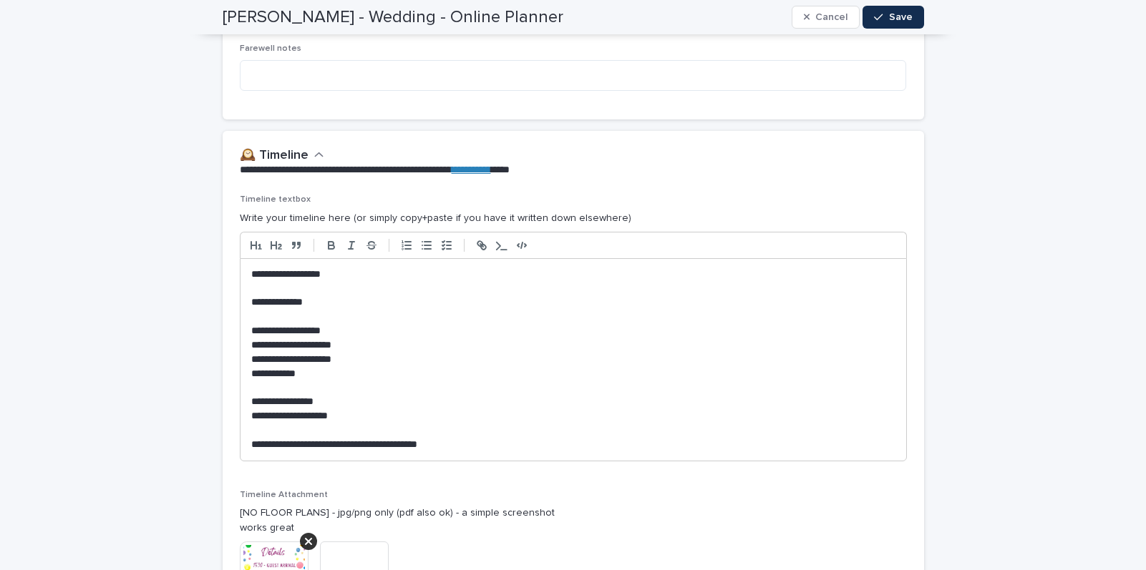
click at [365, 444] on p "**********" at bounding box center [573, 445] width 644 height 14
click at [490, 446] on p "**********" at bounding box center [573, 445] width 644 height 14
click at [879, 16] on icon "button" at bounding box center [878, 17] width 9 height 10
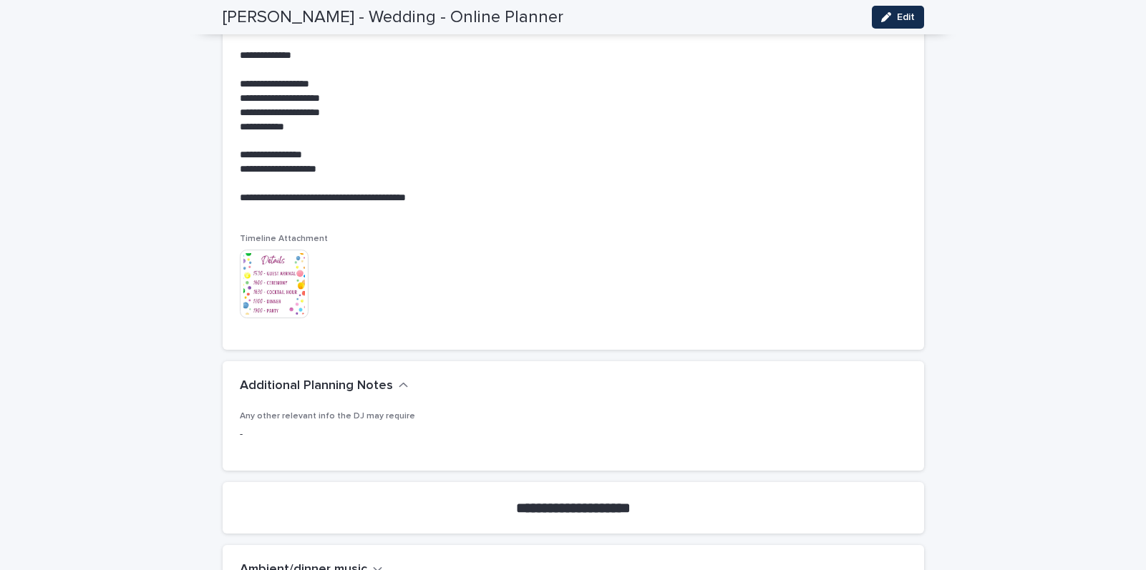
scroll to position [2430, 0]
click at [810, 373] on div "Additional Planning Notes" at bounding box center [573, 385] width 701 height 50
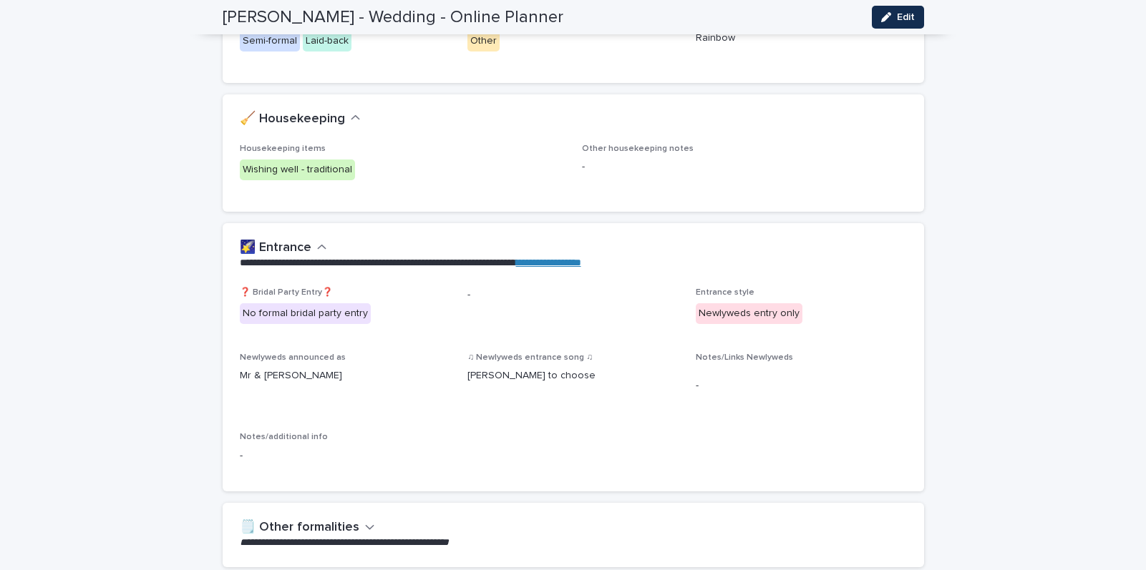
scroll to position [442, 0]
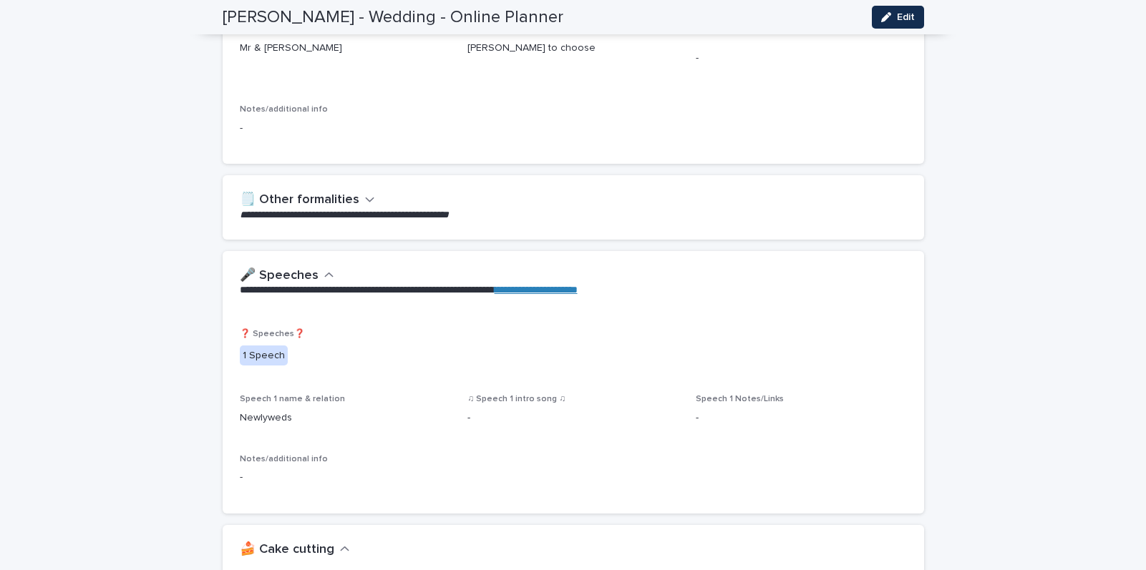
scroll to position [0, 0]
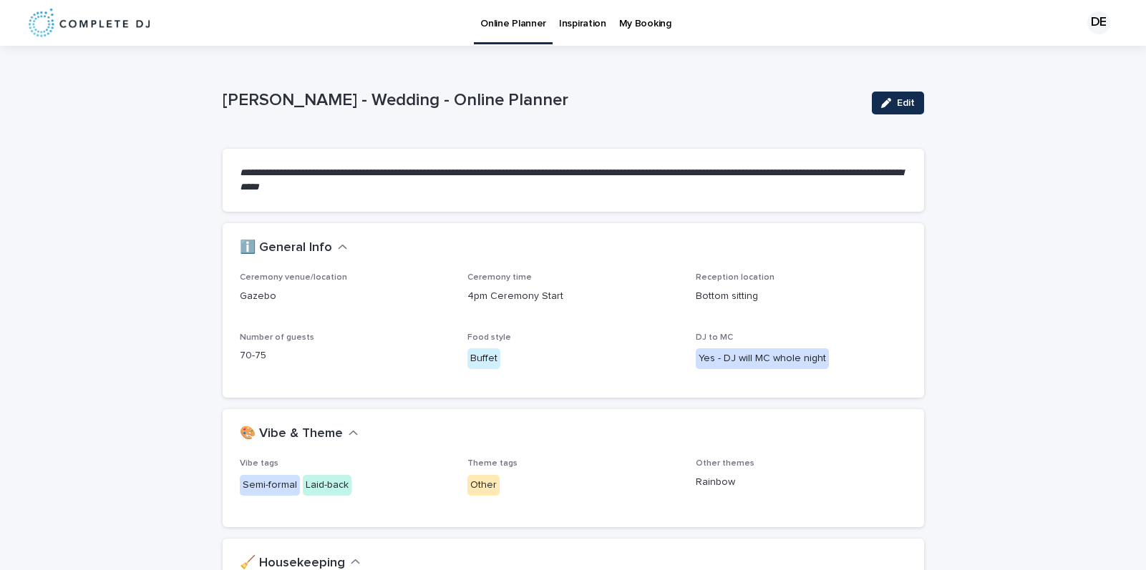
click at [640, 21] on p "My Booking" at bounding box center [645, 15] width 52 height 30
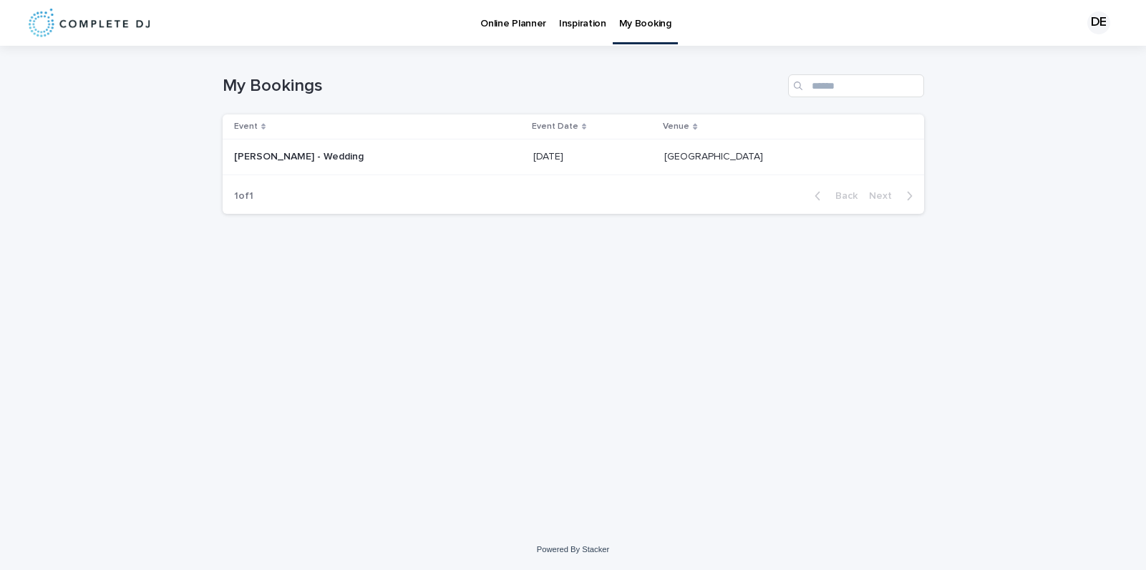
click at [329, 162] on p "[PERSON_NAME] - Wedding" at bounding box center [300, 155] width 132 height 15
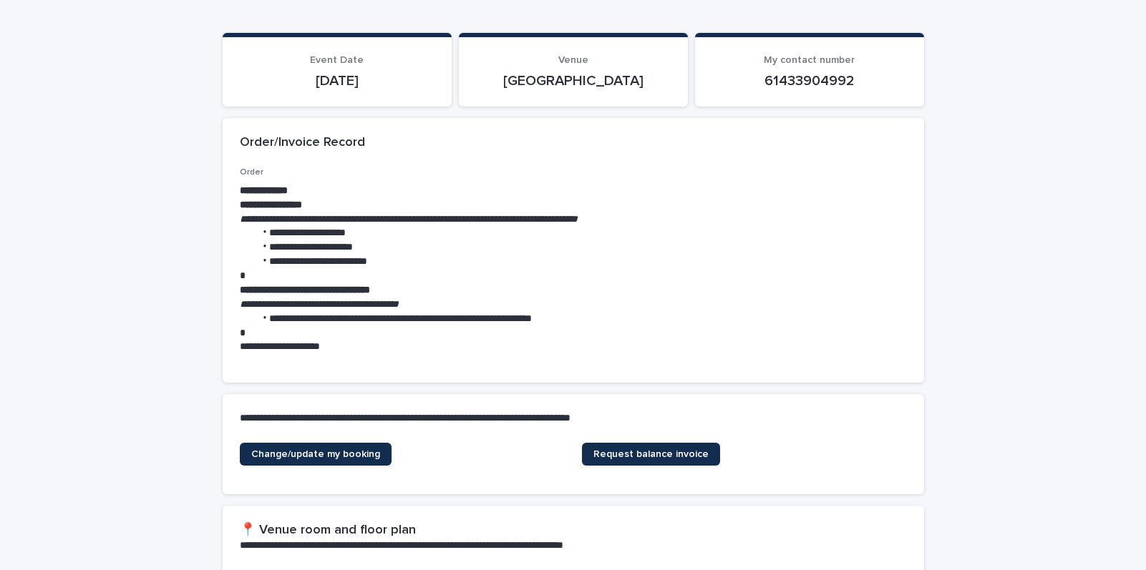
scroll to position [117, 0]
